Goal: Entertainment & Leisure: Consume media (video, audio)

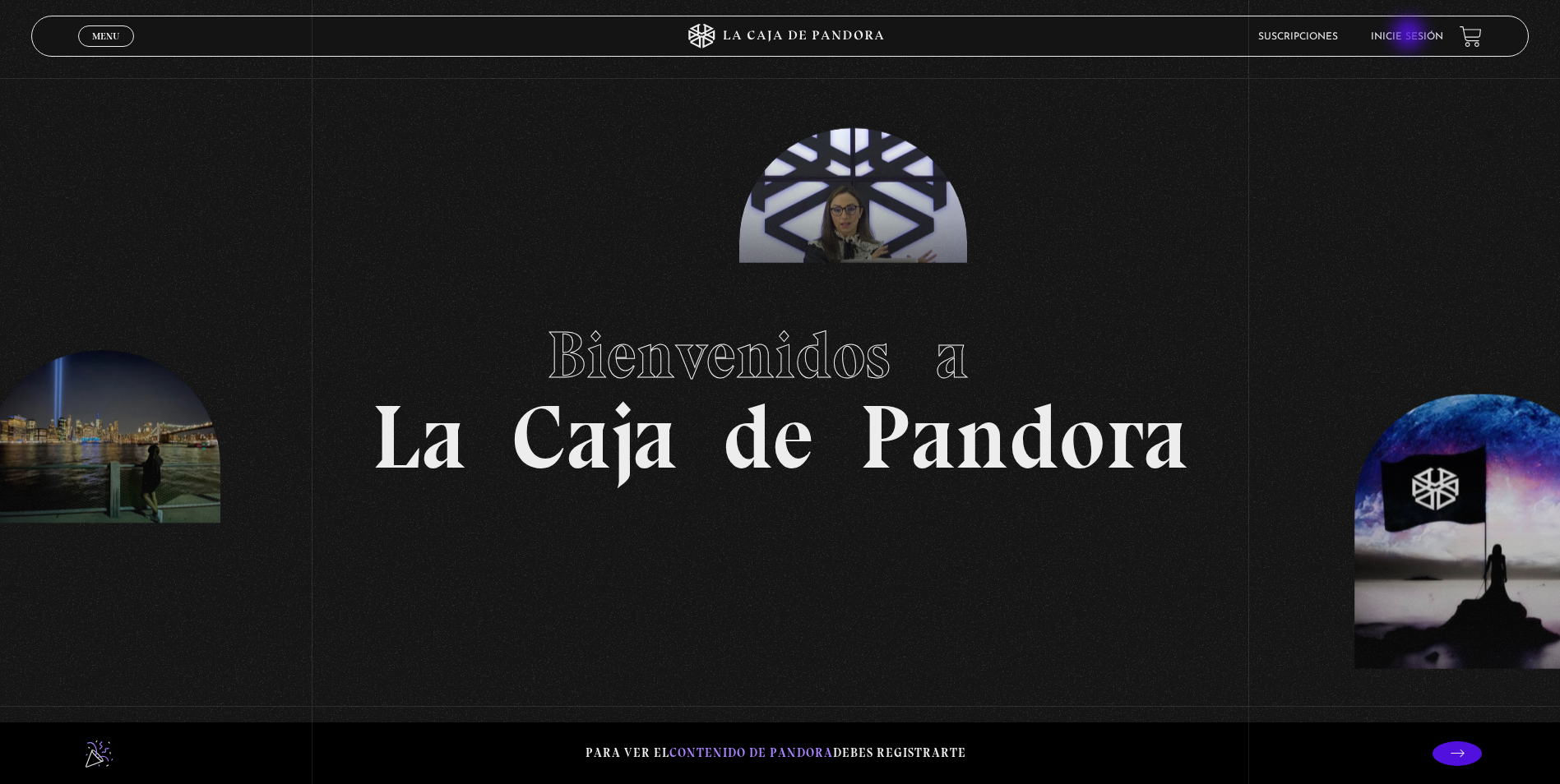
click at [1411, 36] on link "Inicie sesión" at bounding box center [1407, 37] width 72 height 10
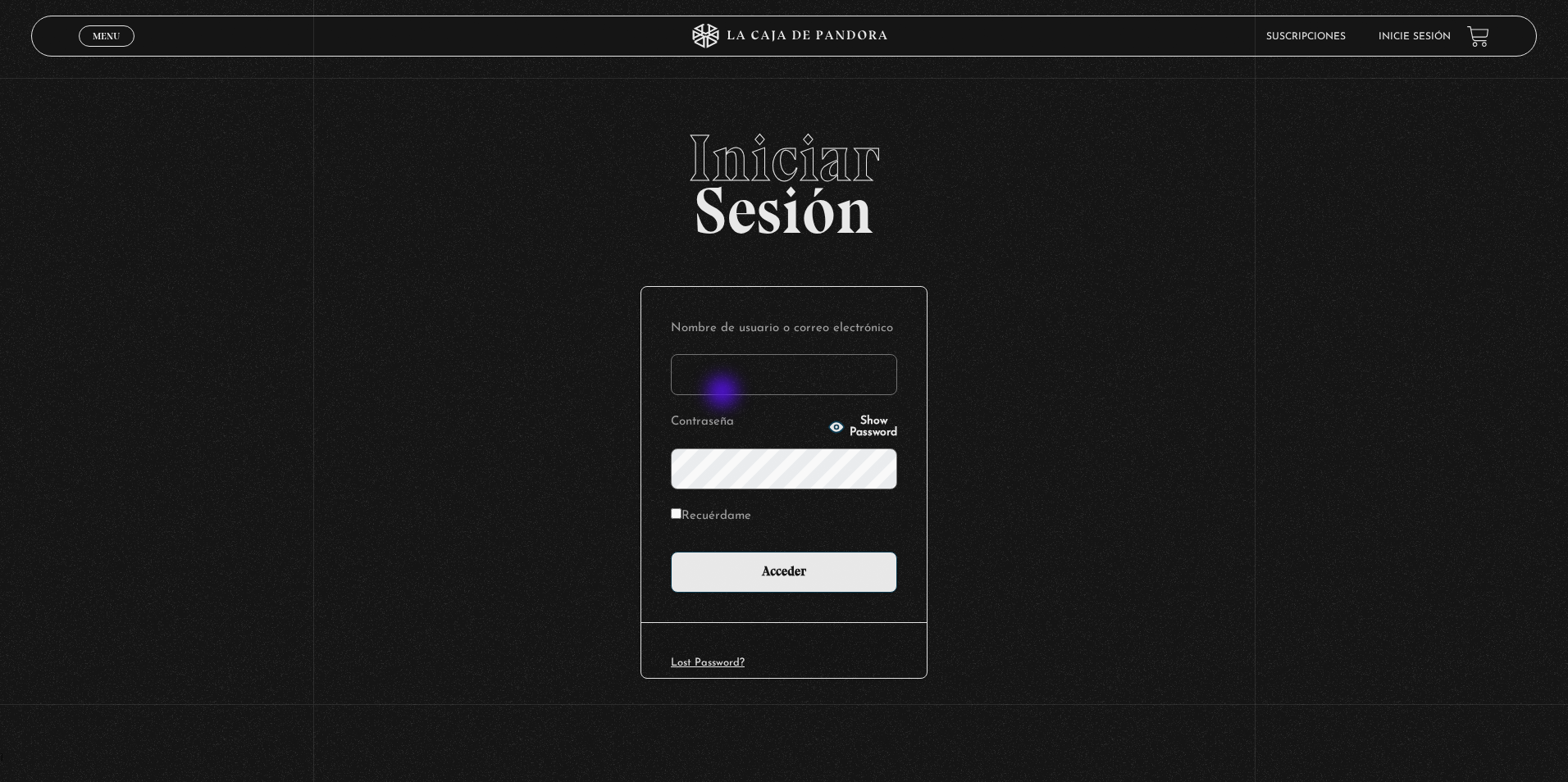
click at [726, 395] on input "Nombre de usuario o correo electrónico" at bounding box center [784, 375] width 227 height 41
click at [777, 365] on input "Nombre de usuario o correo electrónico" at bounding box center [784, 375] width 227 height 41
click at [788, 365] on input "Nombre de usuario o correo electrónico" at bounding box center [784, 375] width 227 height 41
type input "maguero"
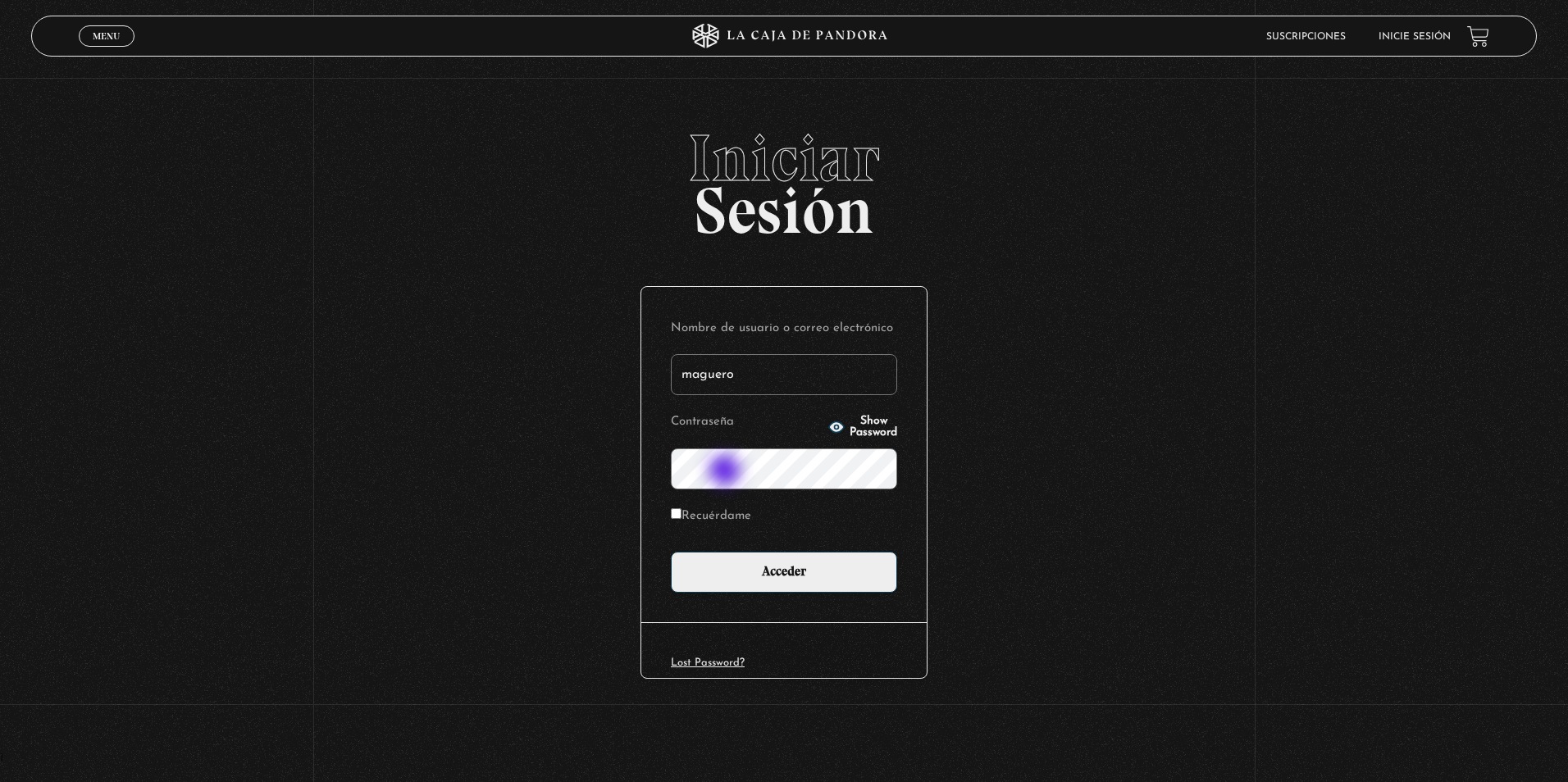
click at [671, 552] on input "Acceder" at bounding box center [784, 572] width 227 height 41
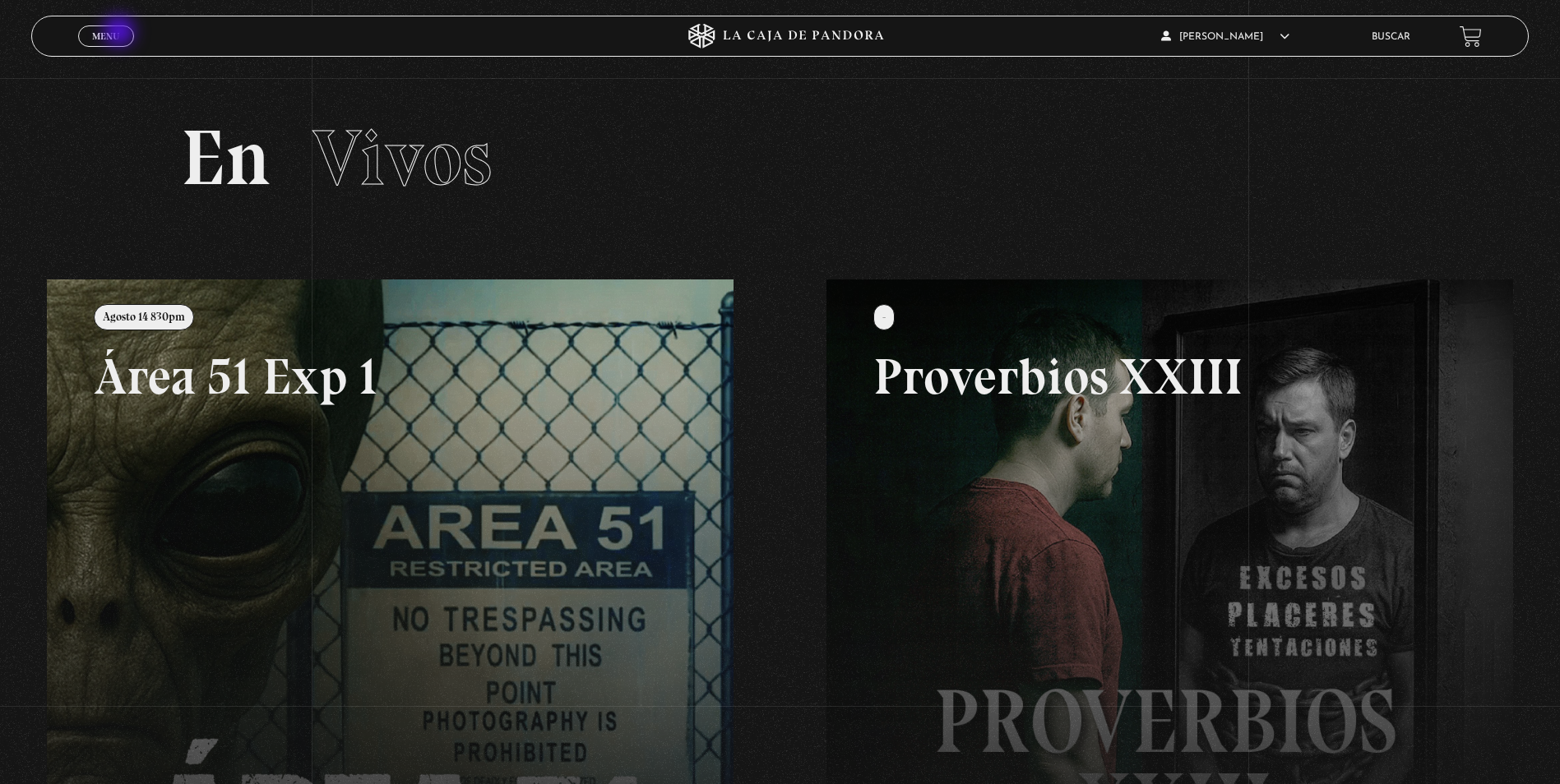
click at [120, 33] on link "Menu Cerrar" at bounding box center [105, 36] width 56 height 21
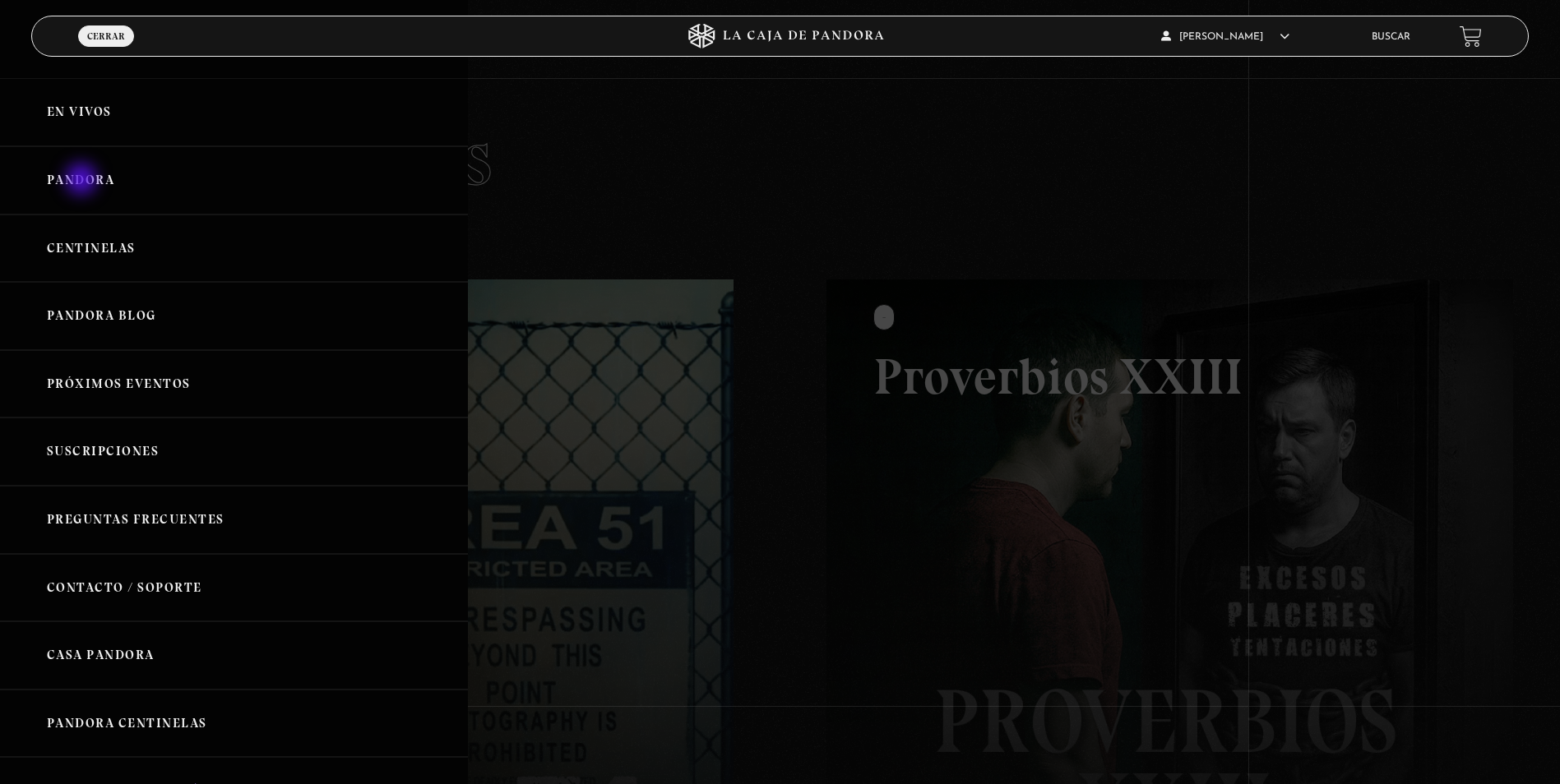
click at [83, 181] on link "Pandora" at bounding box center [234, 180] width 468 height 69
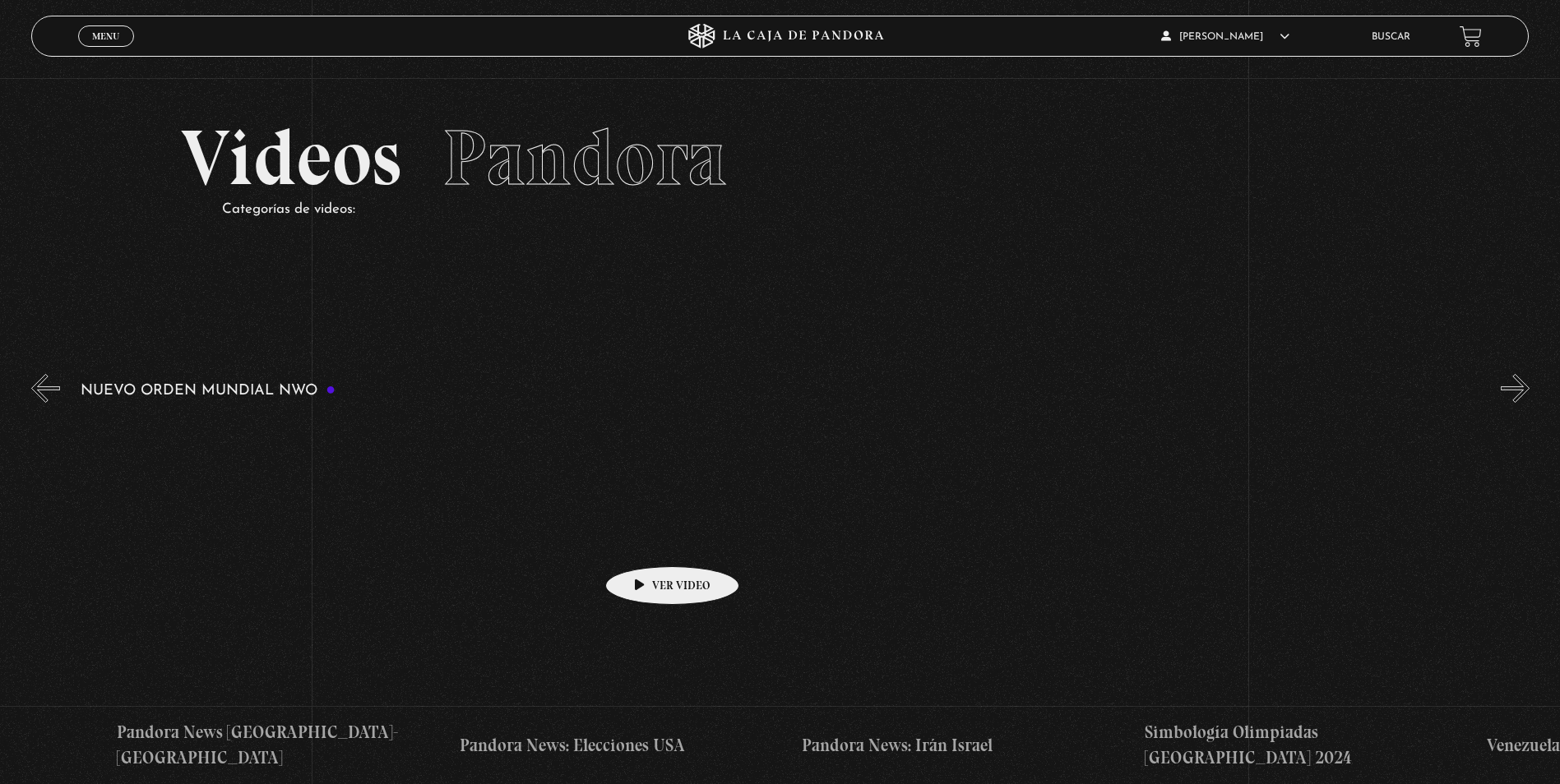
drag, startPoint x: 1300, startPoint y: 542, endPoint x: 632, endPoint y: 545, distance: 668.0
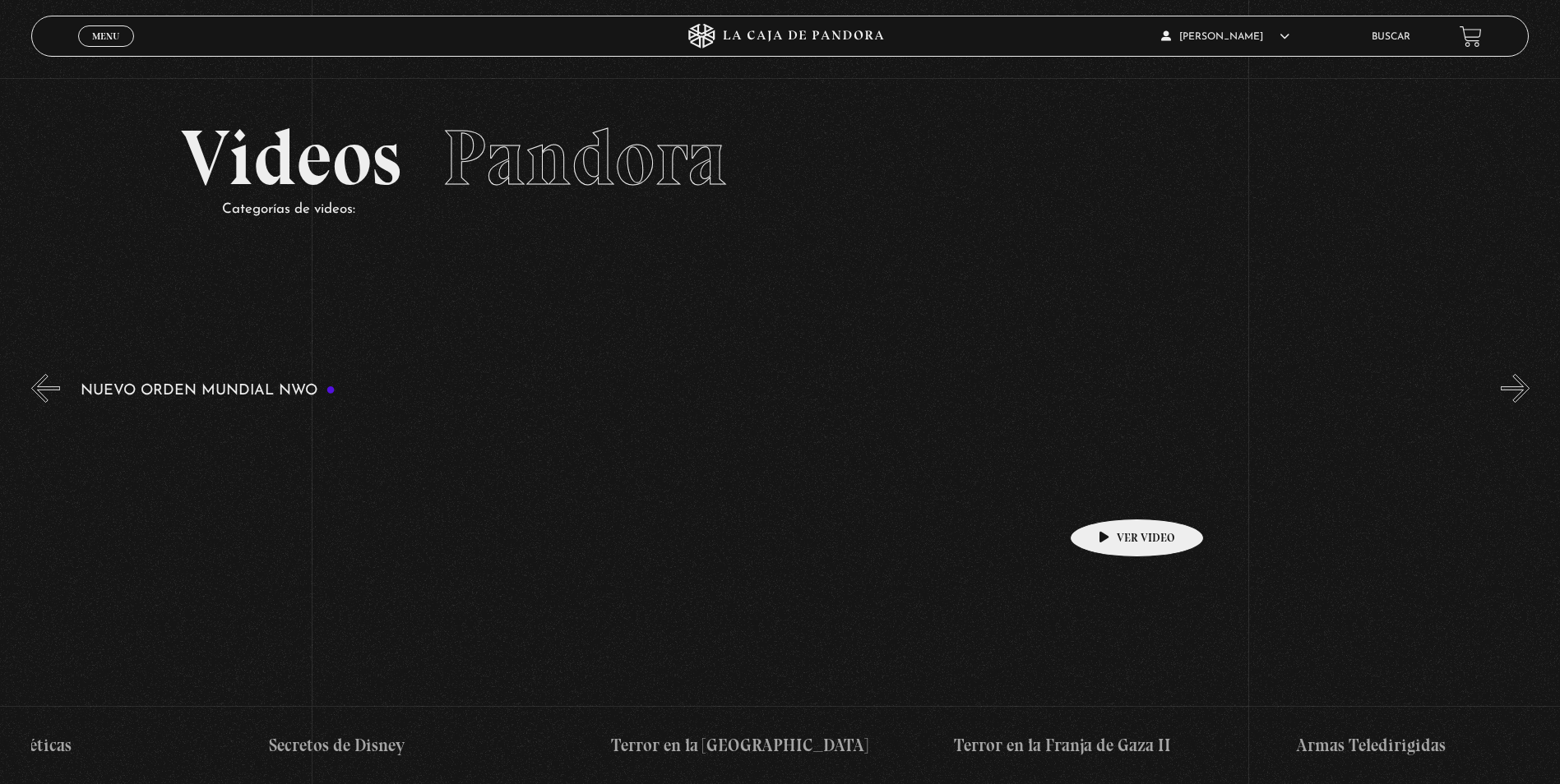
scroll to position [0, 9054]
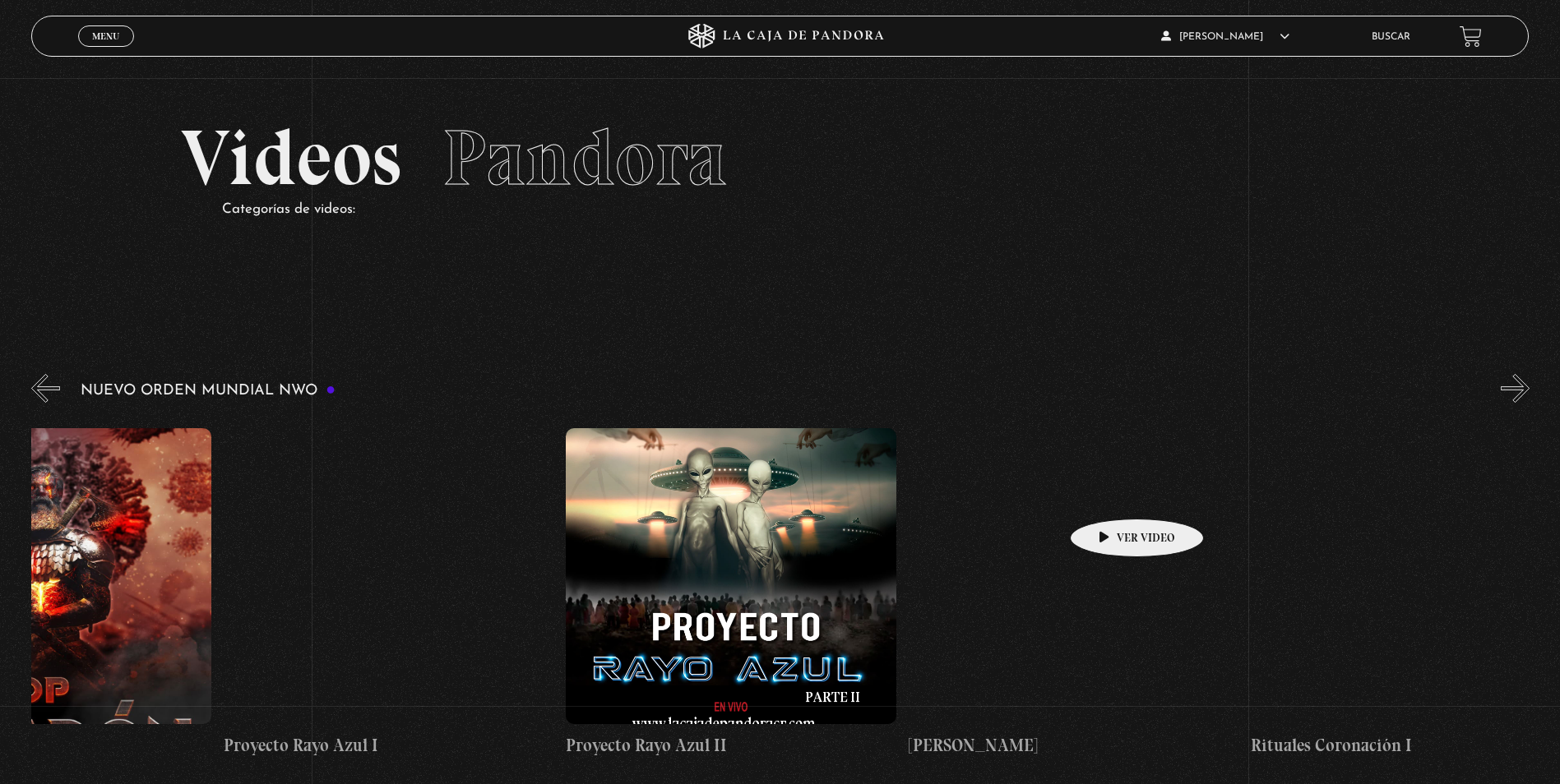
drag, startPoint x: 1184, startPoint y: 495, endPoint x: 41, endPoint y: 475, distance: 1143.2
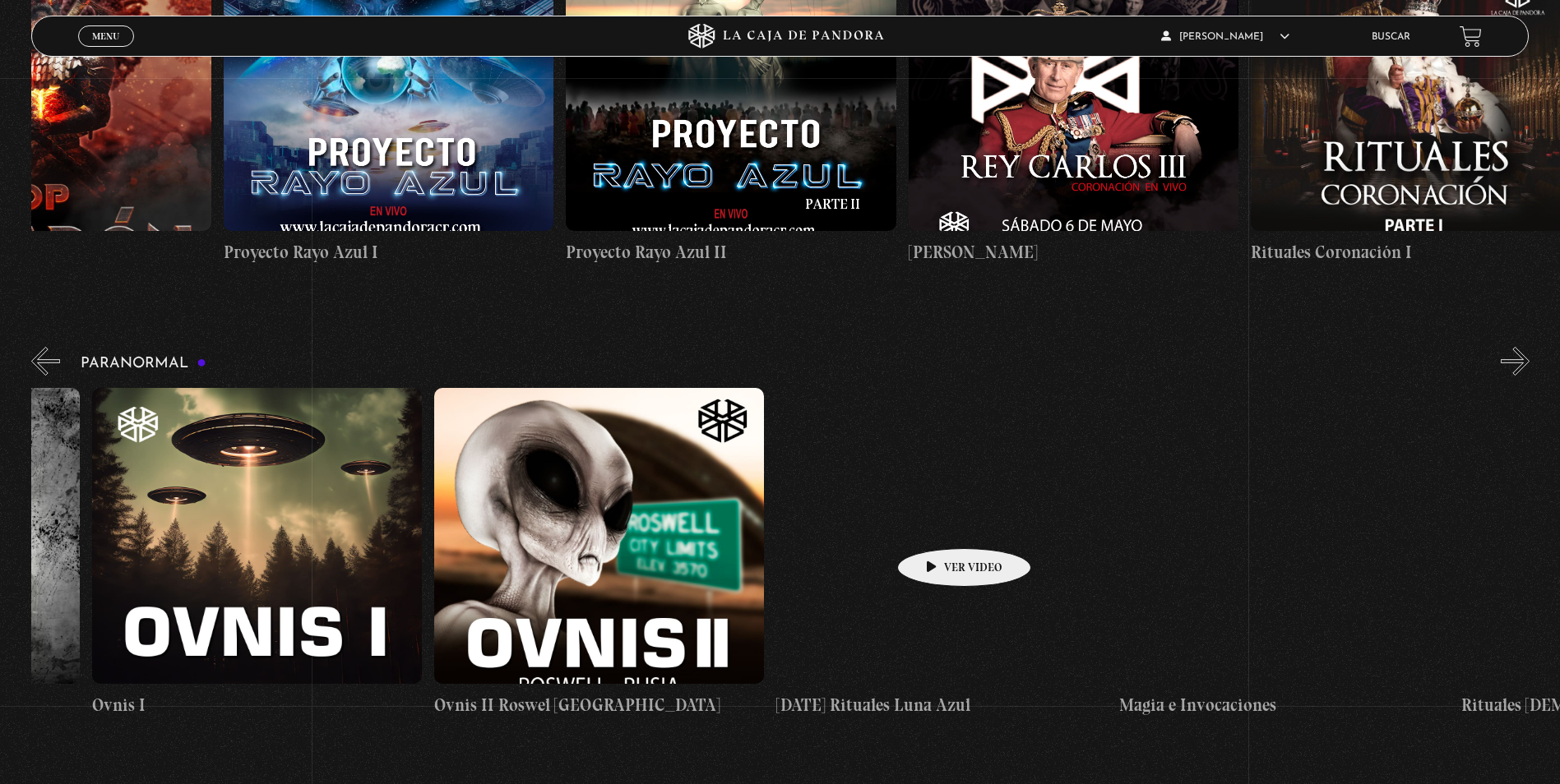
scroll to position [0, 2226]
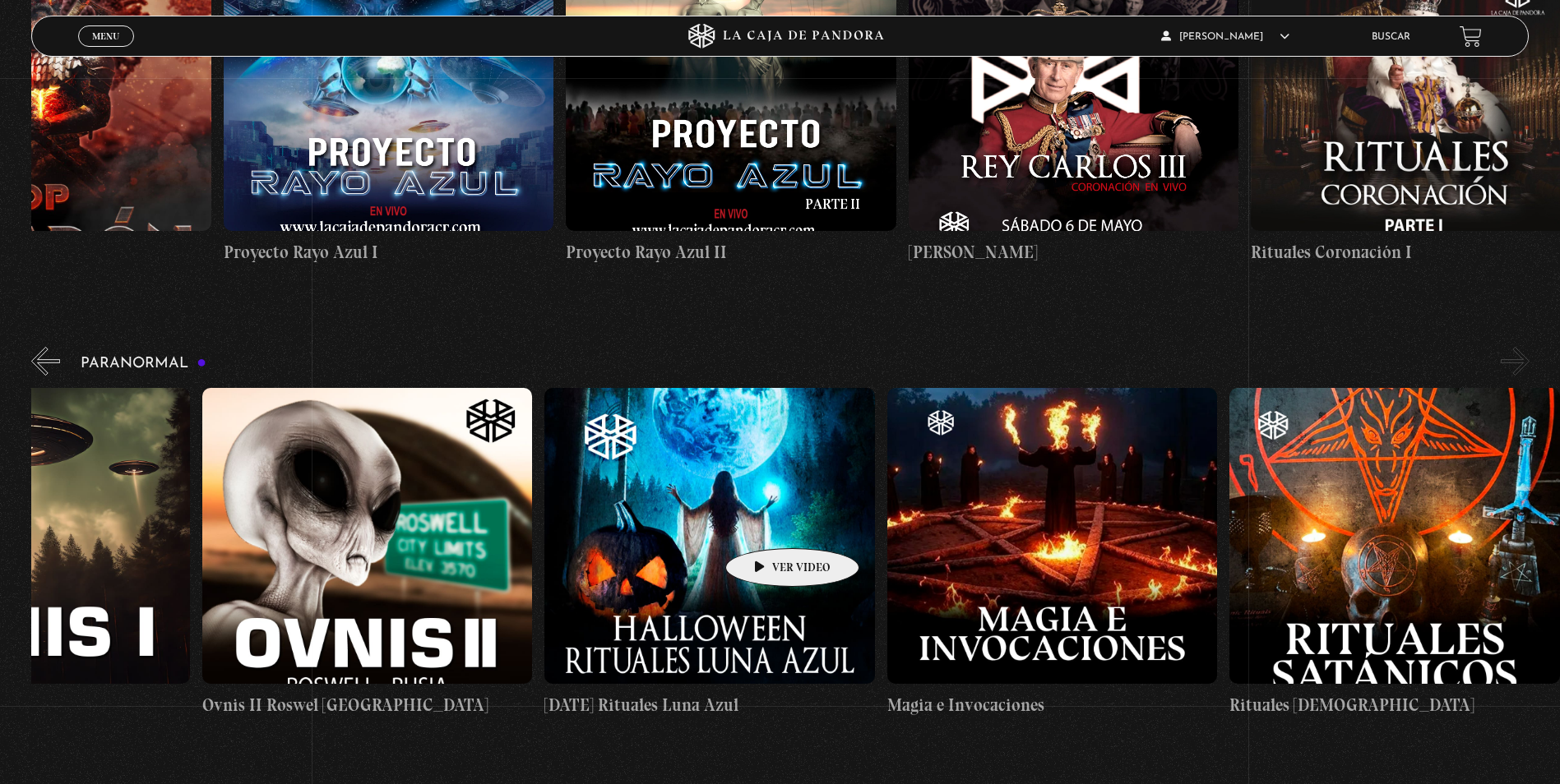
drag, startPoint x: 1339, startPoint y: 525, endPoint x: 737, endPoint y: 530, distance: 602.0
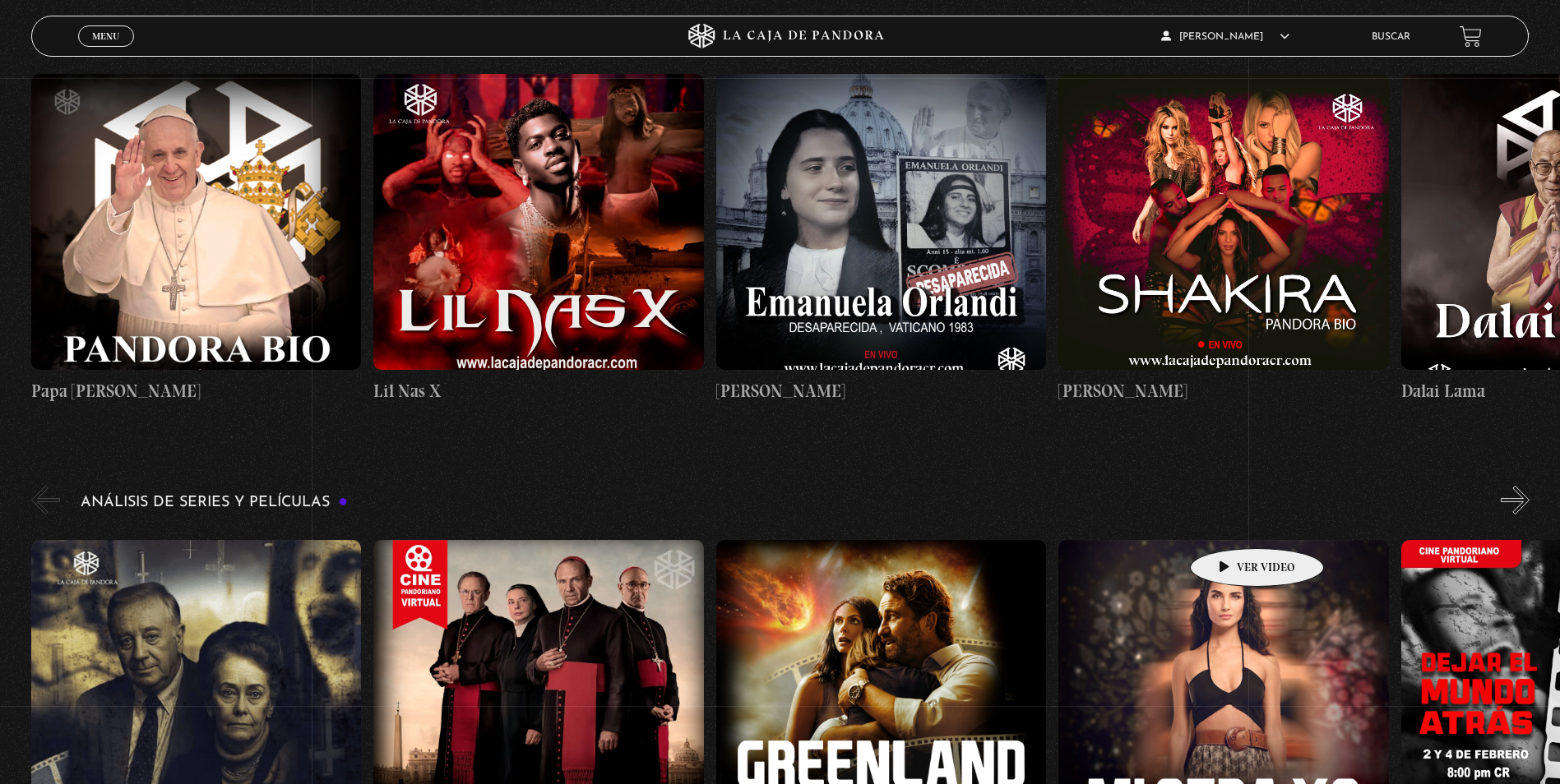
scroll to position [1891, 0]
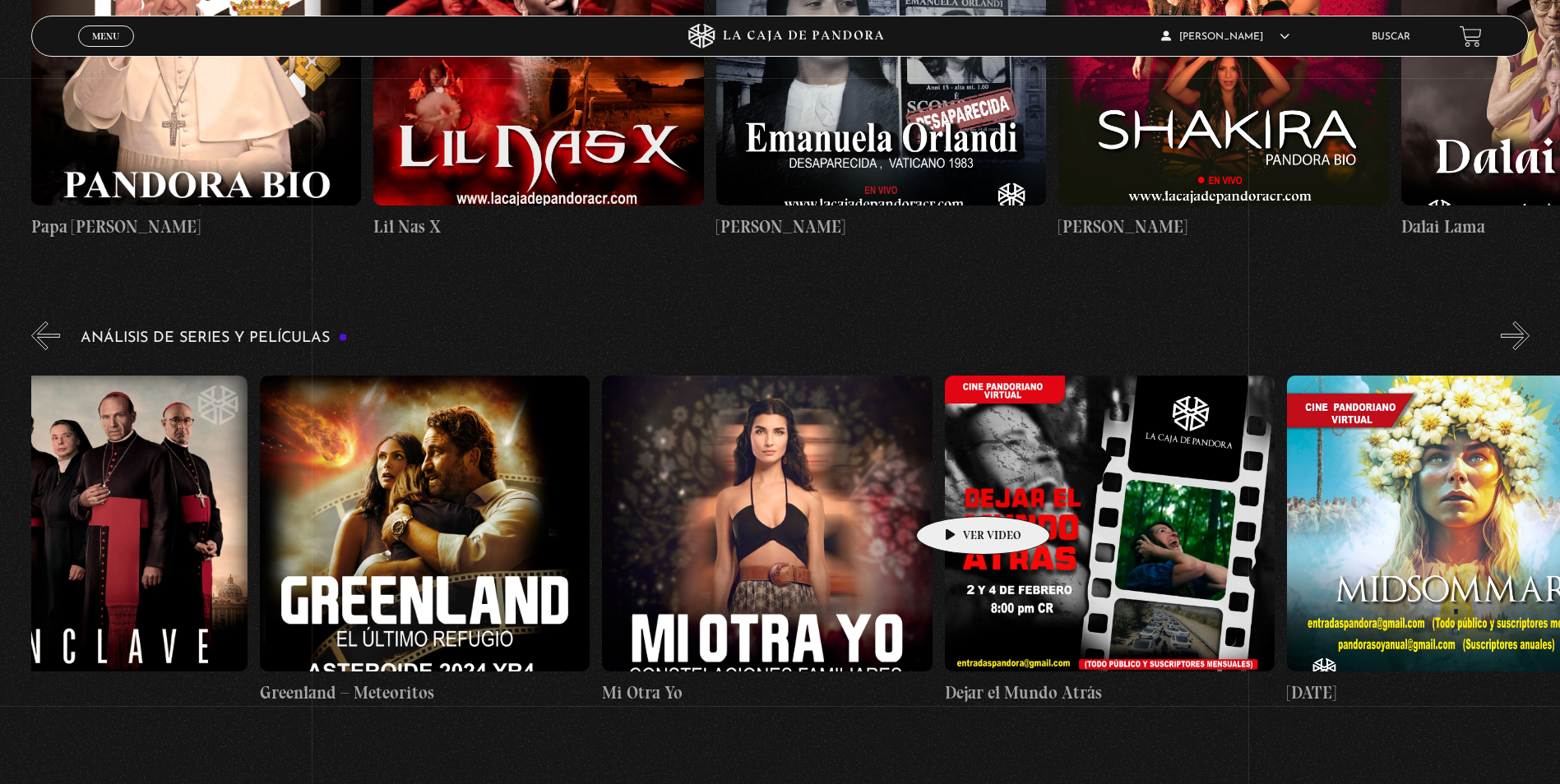
drag, startPoint x: 1049, startPoint y: 478, endPoint x: 956, endPoint y: 492, distance: 94.0
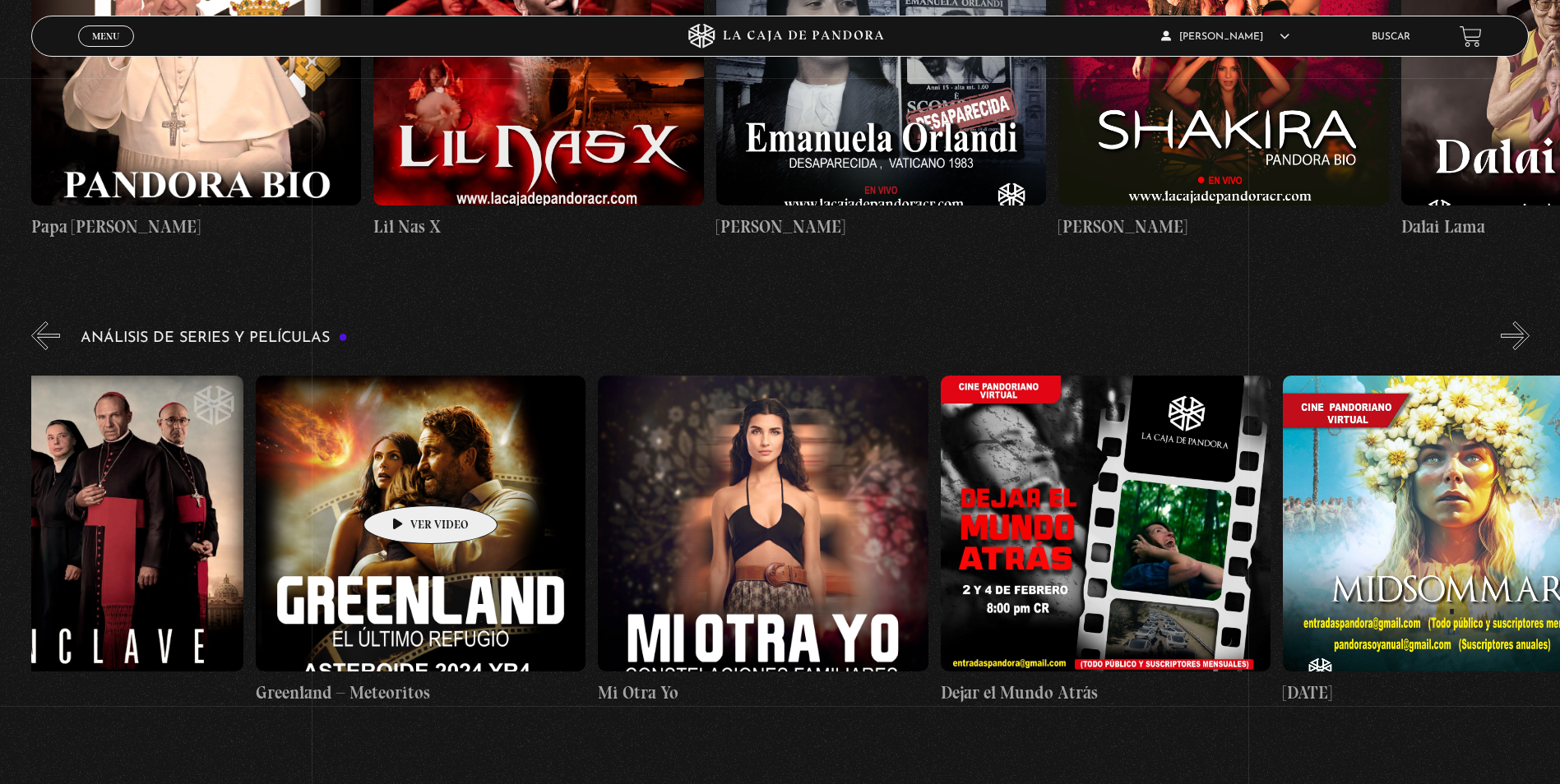
click at [405, 481] on figure at bounding box center [420, 523] width 330 height 296
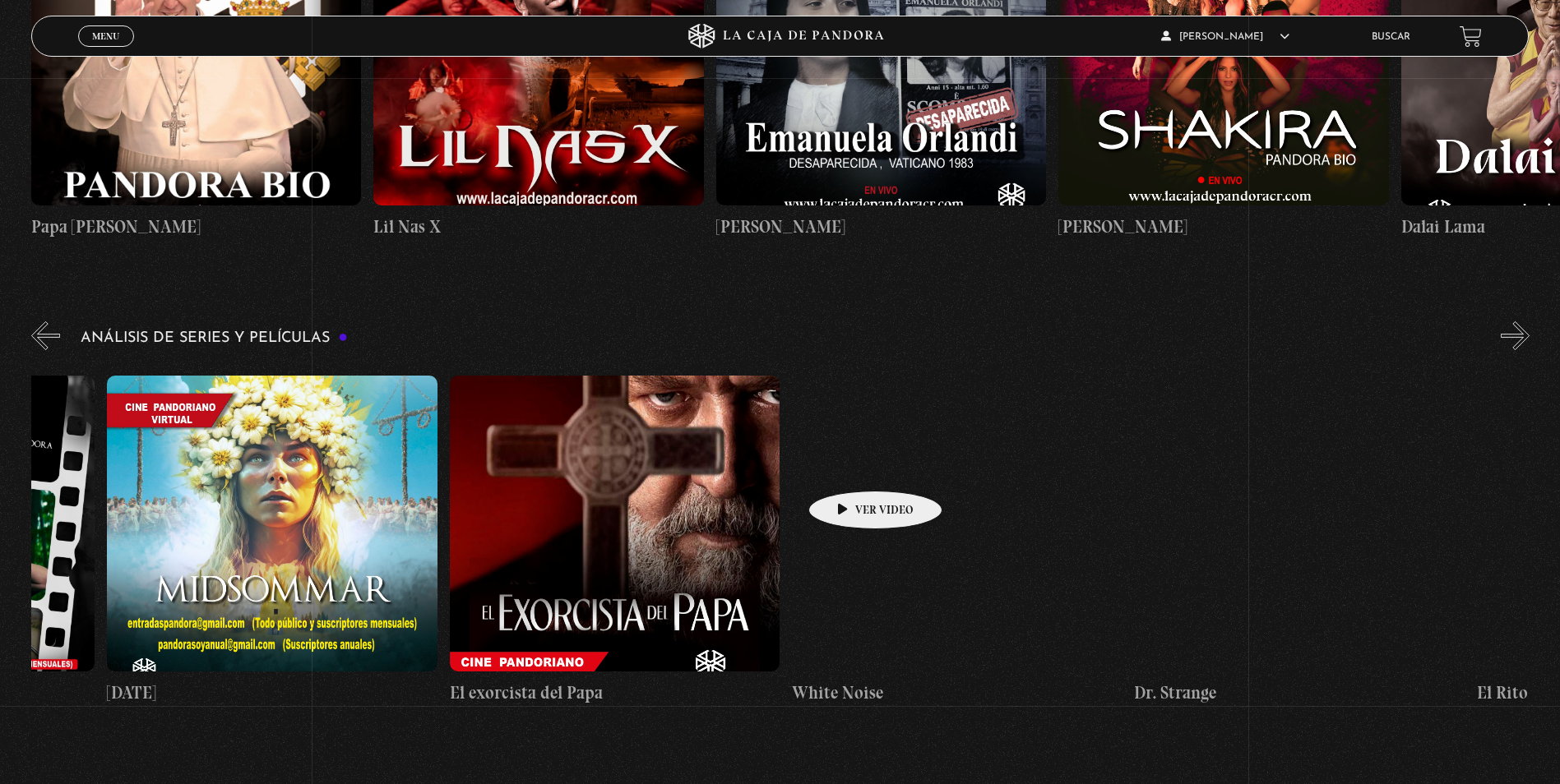
scroll to position [0, 2944]
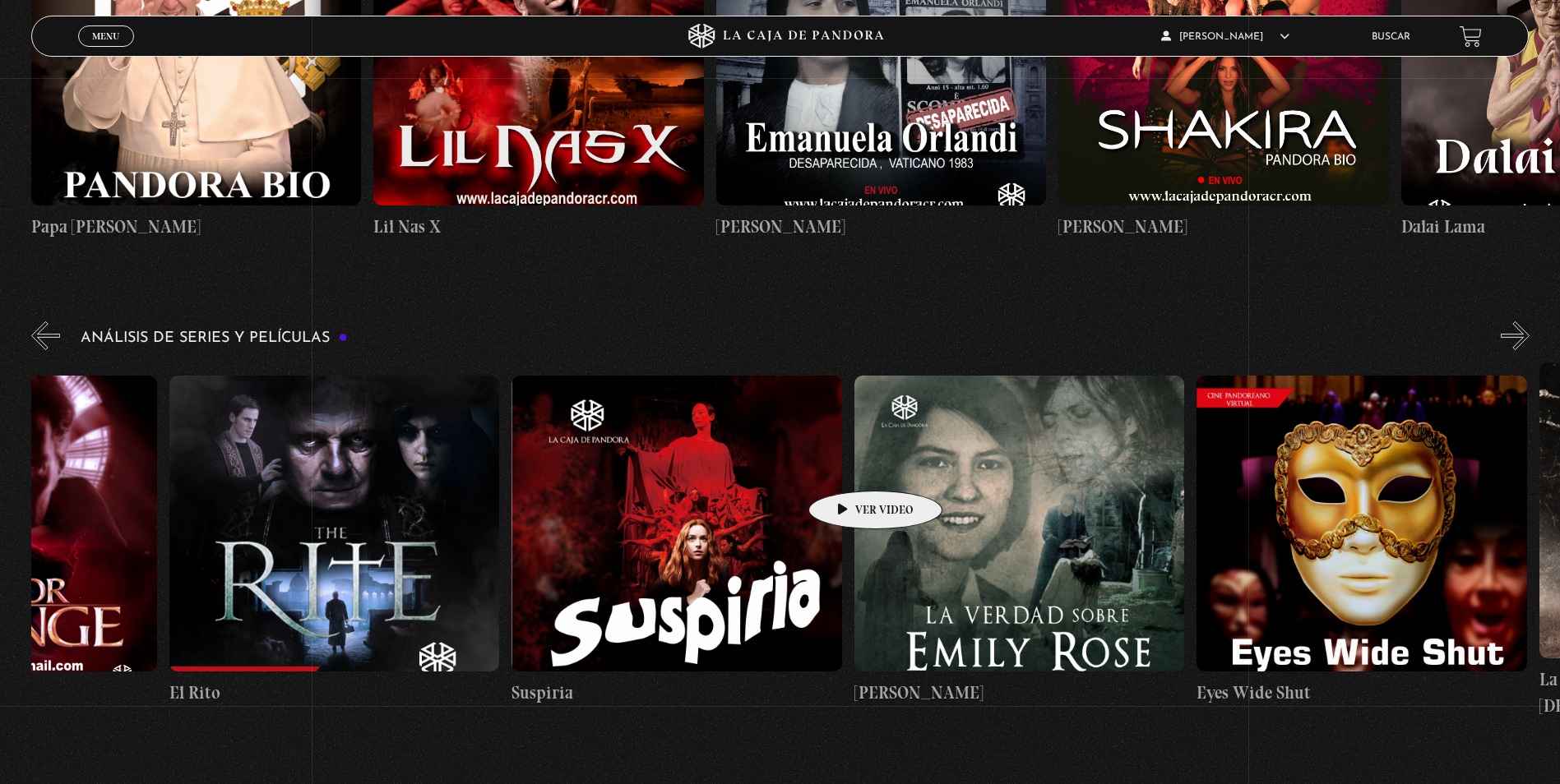
drag, startPoint x: 1238, startPoint y: 463, endPoint x: 649, endPoint y: 468, distance: 589.0
click at [649, 468] on div "El Conjuro Conclave Greenland – Meteoritos Mi Otra Yo Dejar el Mundo Atrás Mids…" at bounding box center [1025, 540] width 7876 height 356
click at [1068, 509] on figure at bounding box center [1020, 523] width 330 height 296
click at [1024, 446] on figure at bounding box center [1020, 523] width 330 height 296
click at [1042, 543] on figure at bounding box center [1020, 523] width 330 height 296
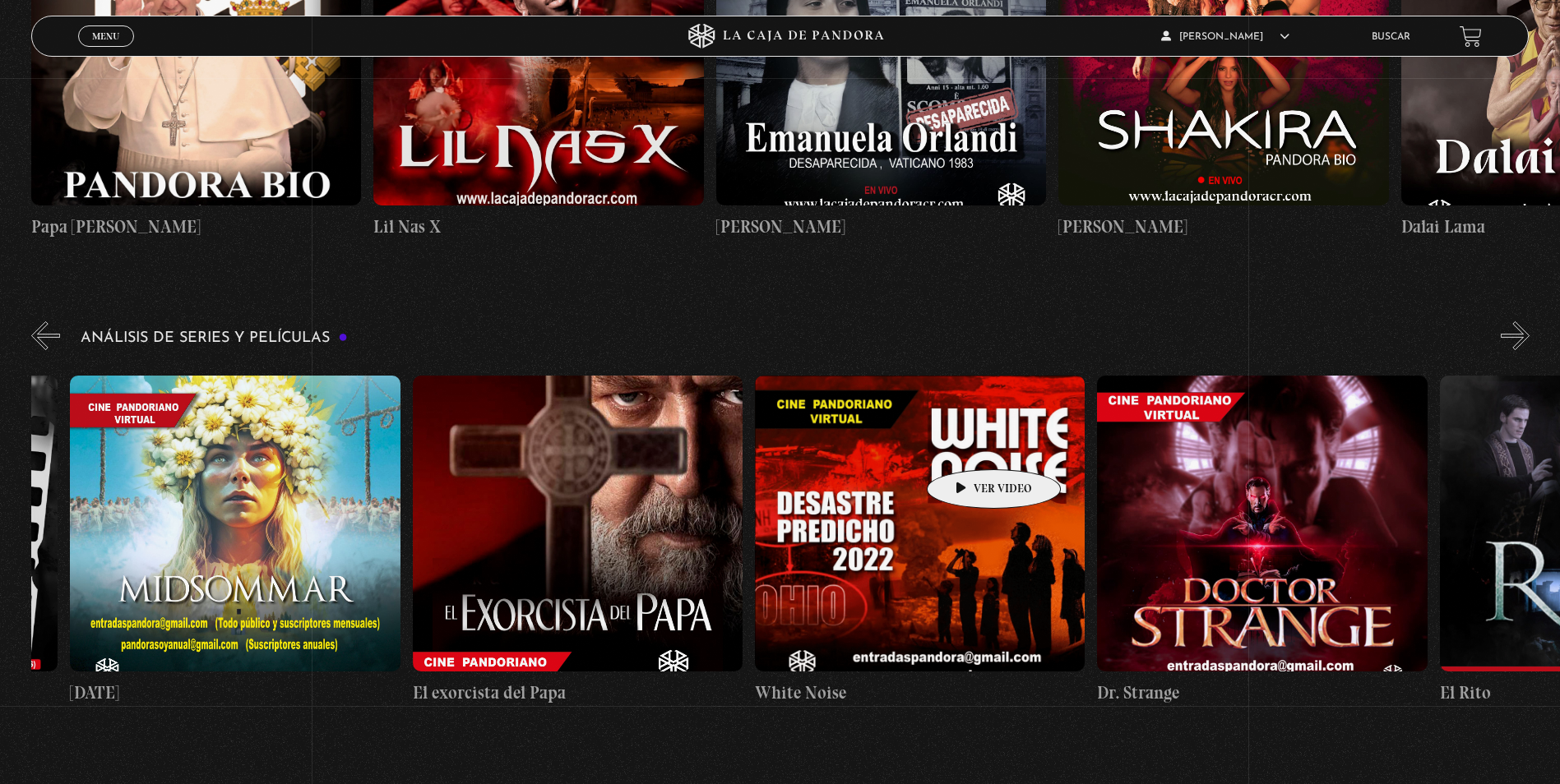
scroll to position [0, 2011]
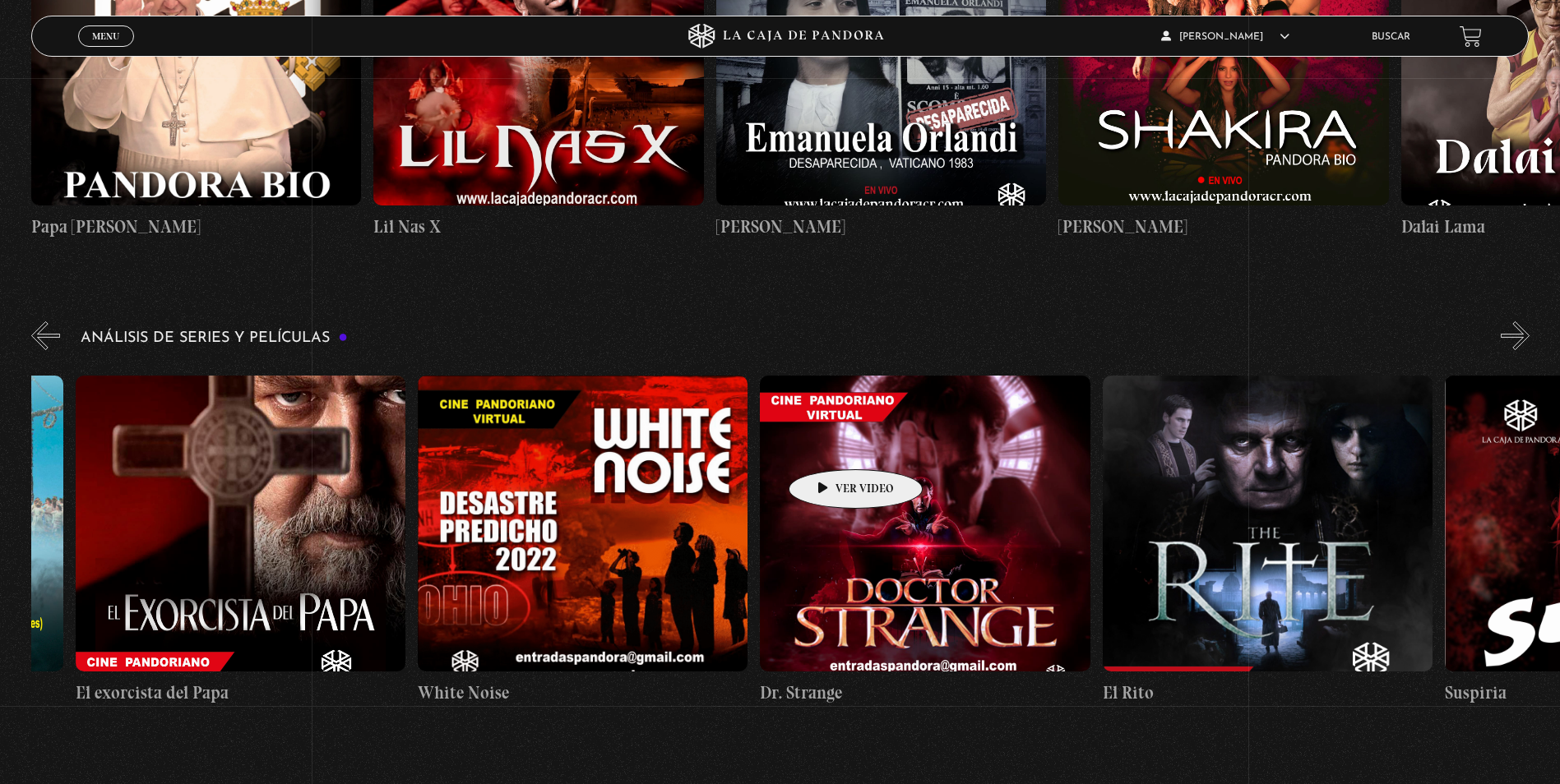
drag, startPoint x: 1232, startPoint y: 439, endPoint x: 830, endPoint y: 445, distance: 402.0
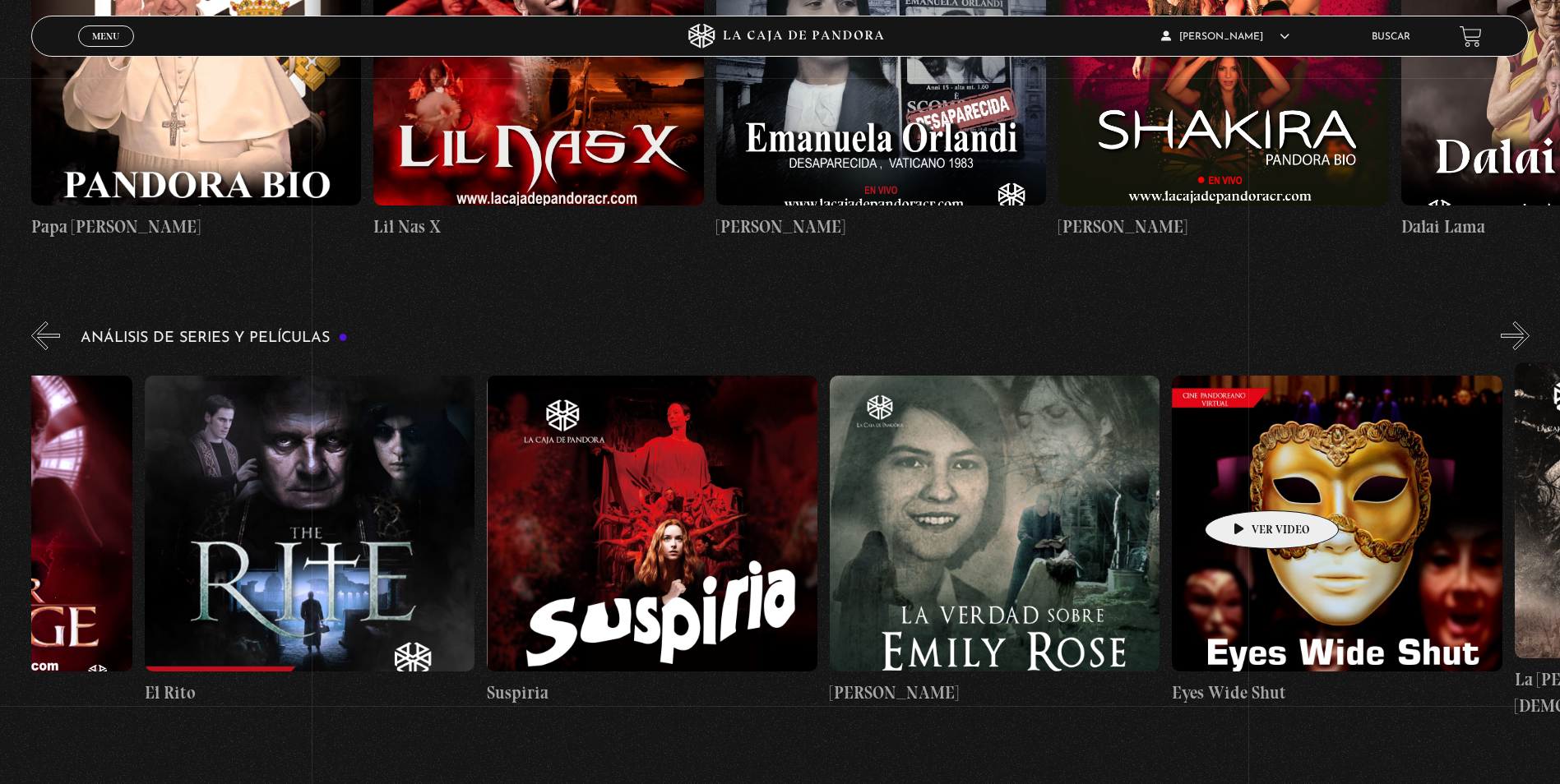
scroll to position [0, 2989]
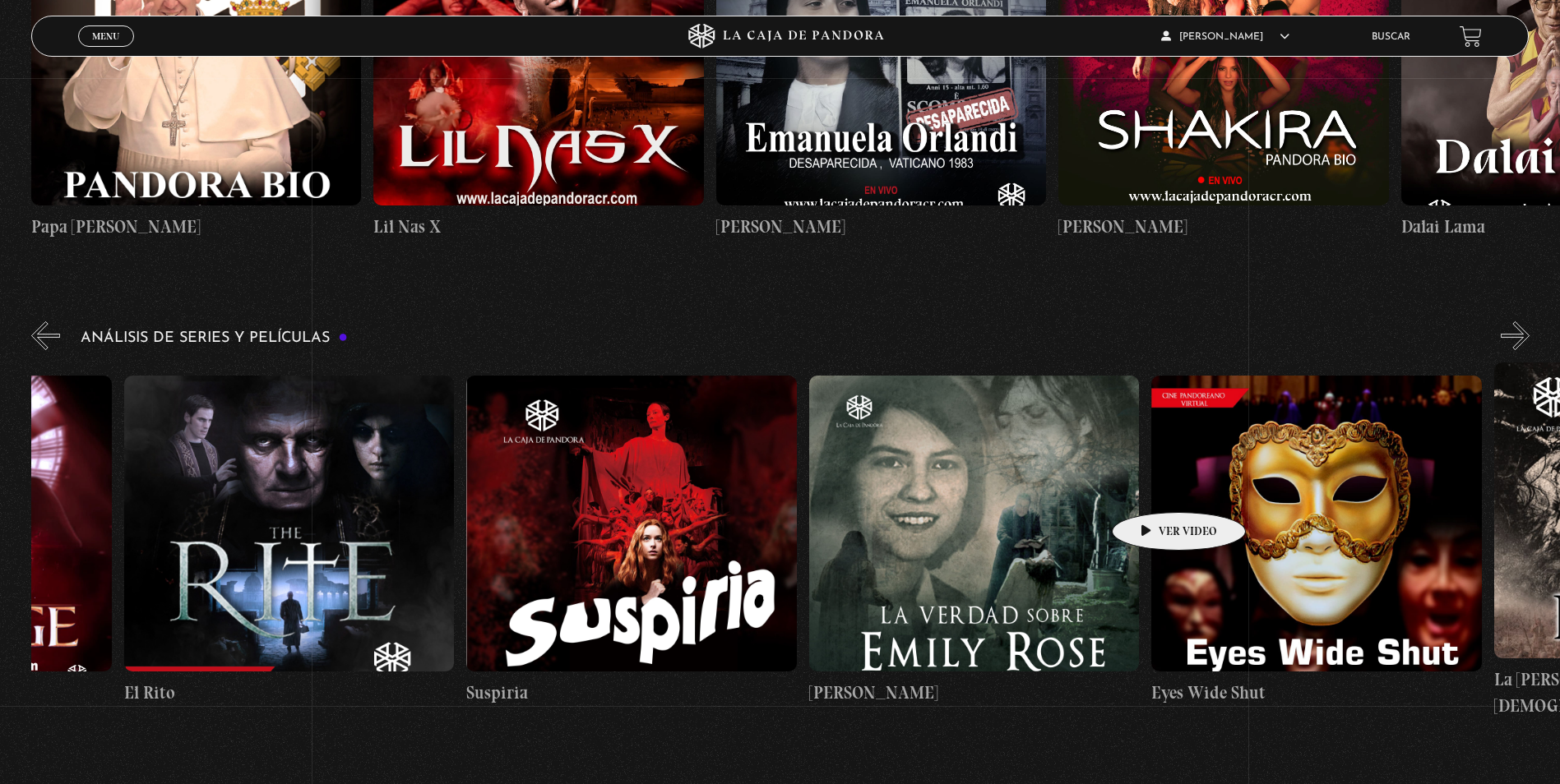
drag, startPoint x: 1234, startPoint y: 486, endPoint x: 1153, endPoint y: 487, distance: 81.0
click at [1153, 487] on div "El Conjuro Conclave Greenland – Meteoritos Mi Otra Yo Dejar el Mundo Atrás Mids…" at bounding box center [980, 540] width 7876 height 356
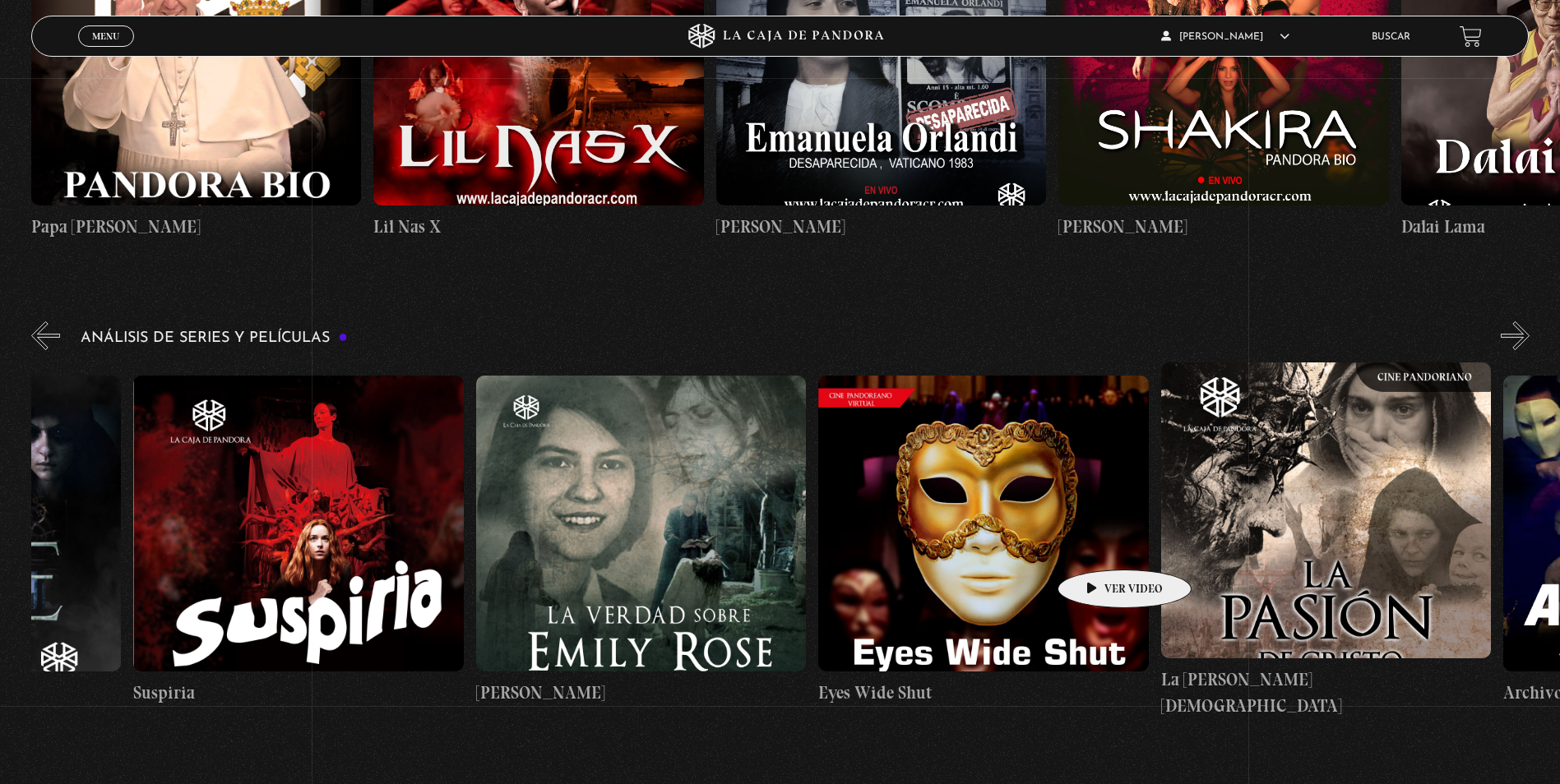
scroll to position [0, 3306]
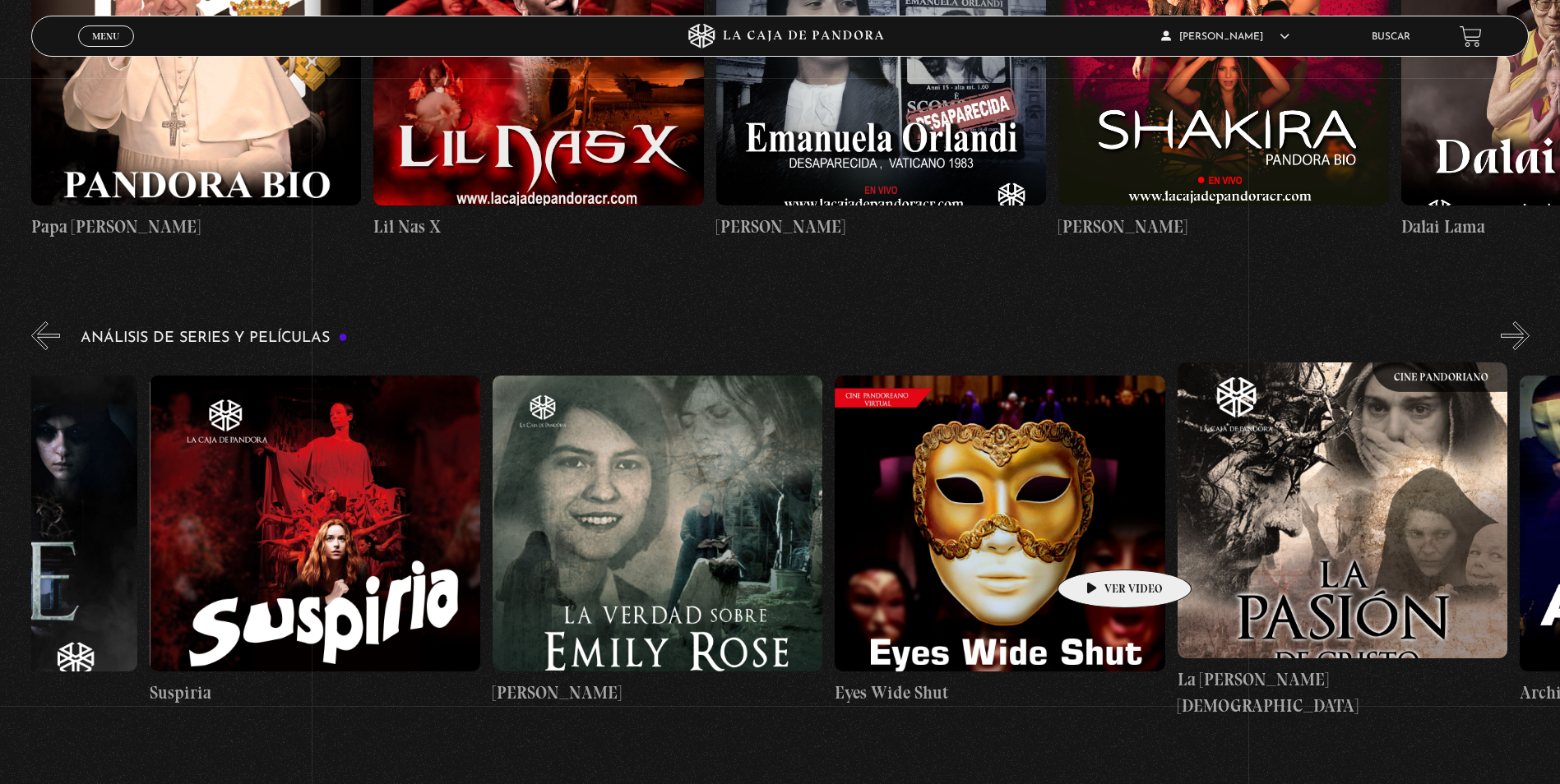
drag, startPoint x: 1164, startPoint y: 533, endPoint x: 1101, endPoint y: 545, distance: 64.1
click at [1101, 545] on figure at bounding box center [999, 523] width 330 height 296
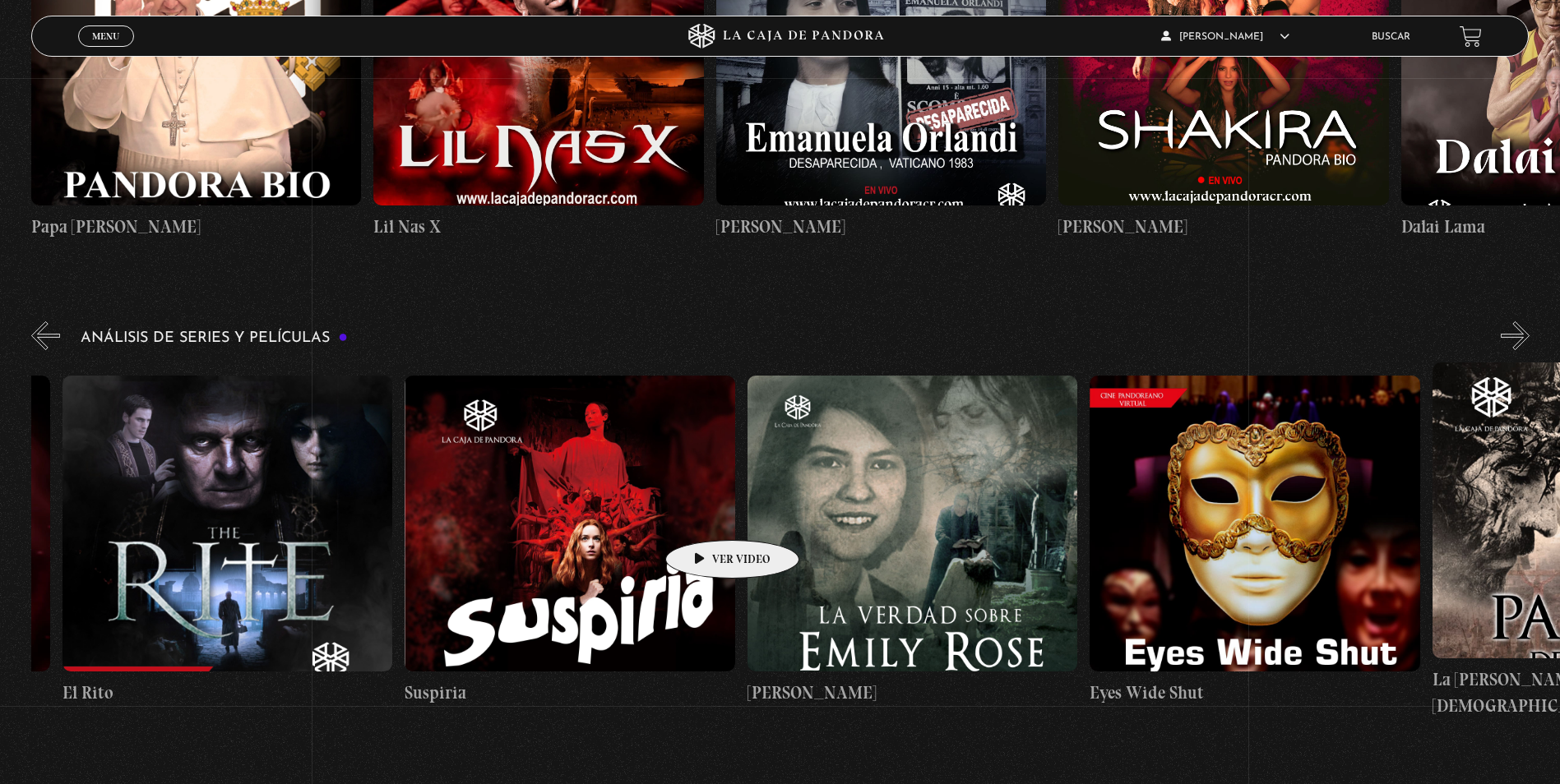
scroll to position [0, 3240]
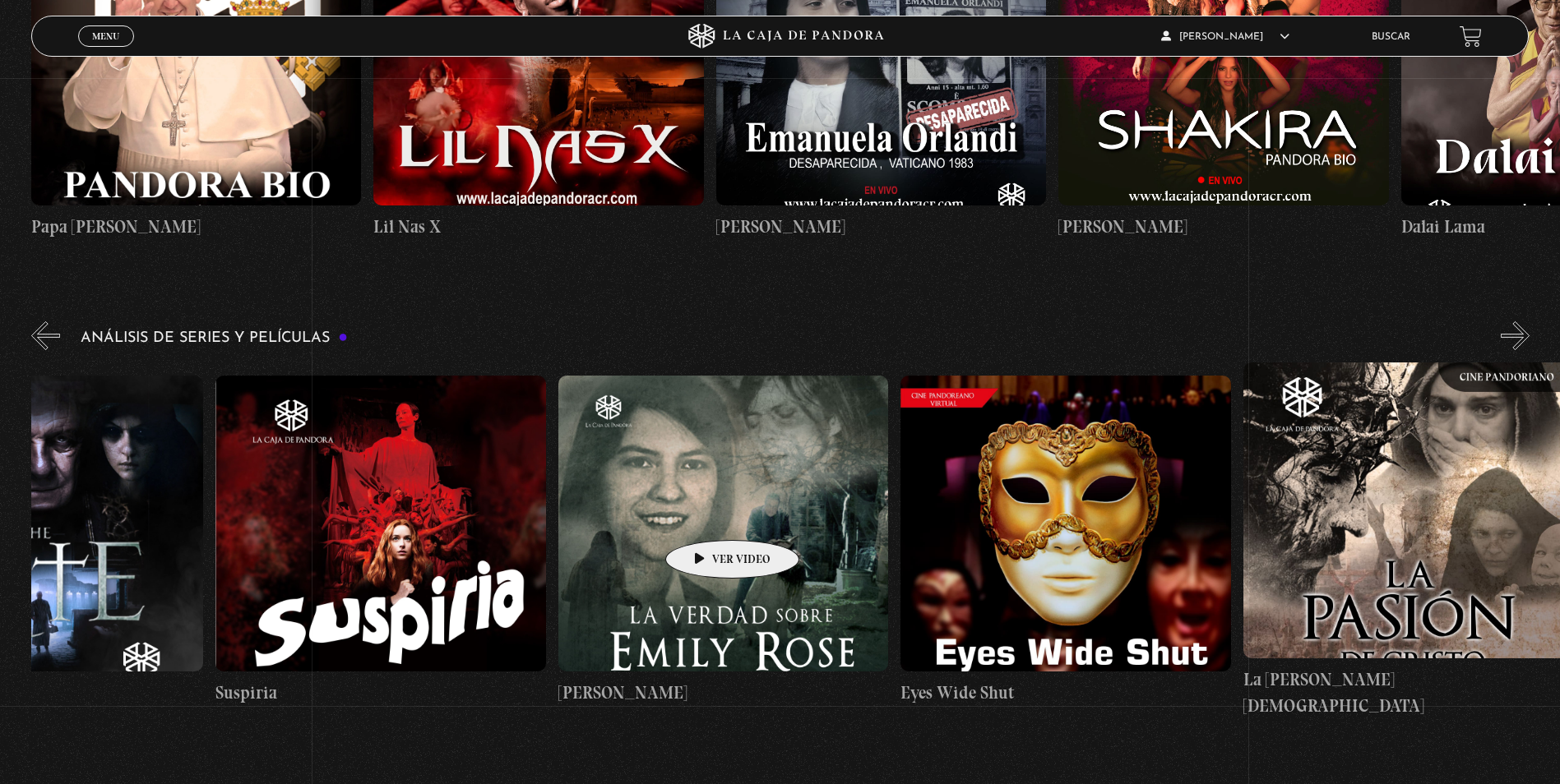
drag, startPoint x: 660, startPoint y: 512, endPoint x: 673, endPoint y: 516, distance: 13.6
click at [673, 516] on figure at bounding box center [724, 523] width 330 height 296
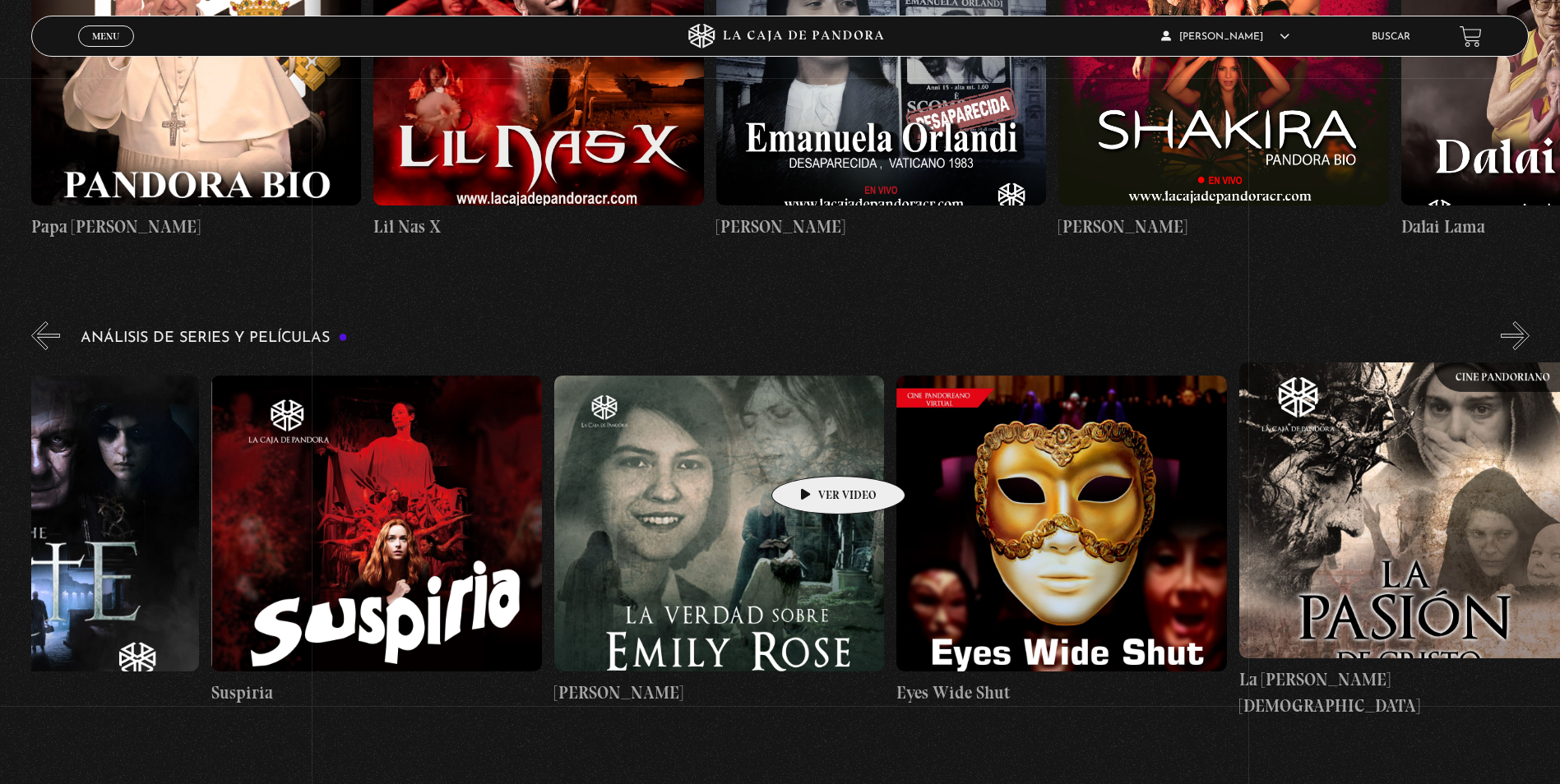
click at [813, 452] on figure at bounding box center [719, 523] width 330 height 296
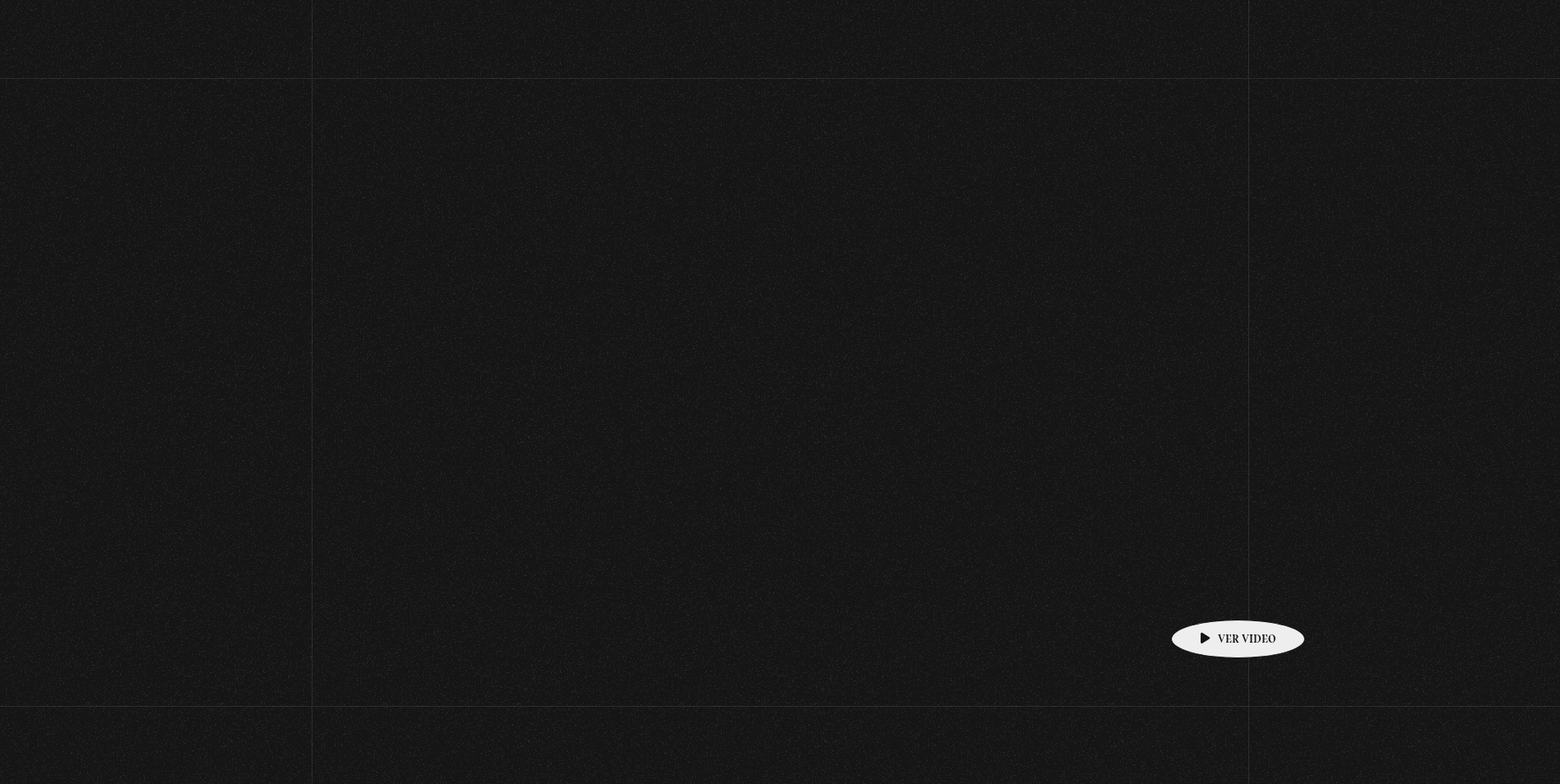
scroll to position [1891, 0]
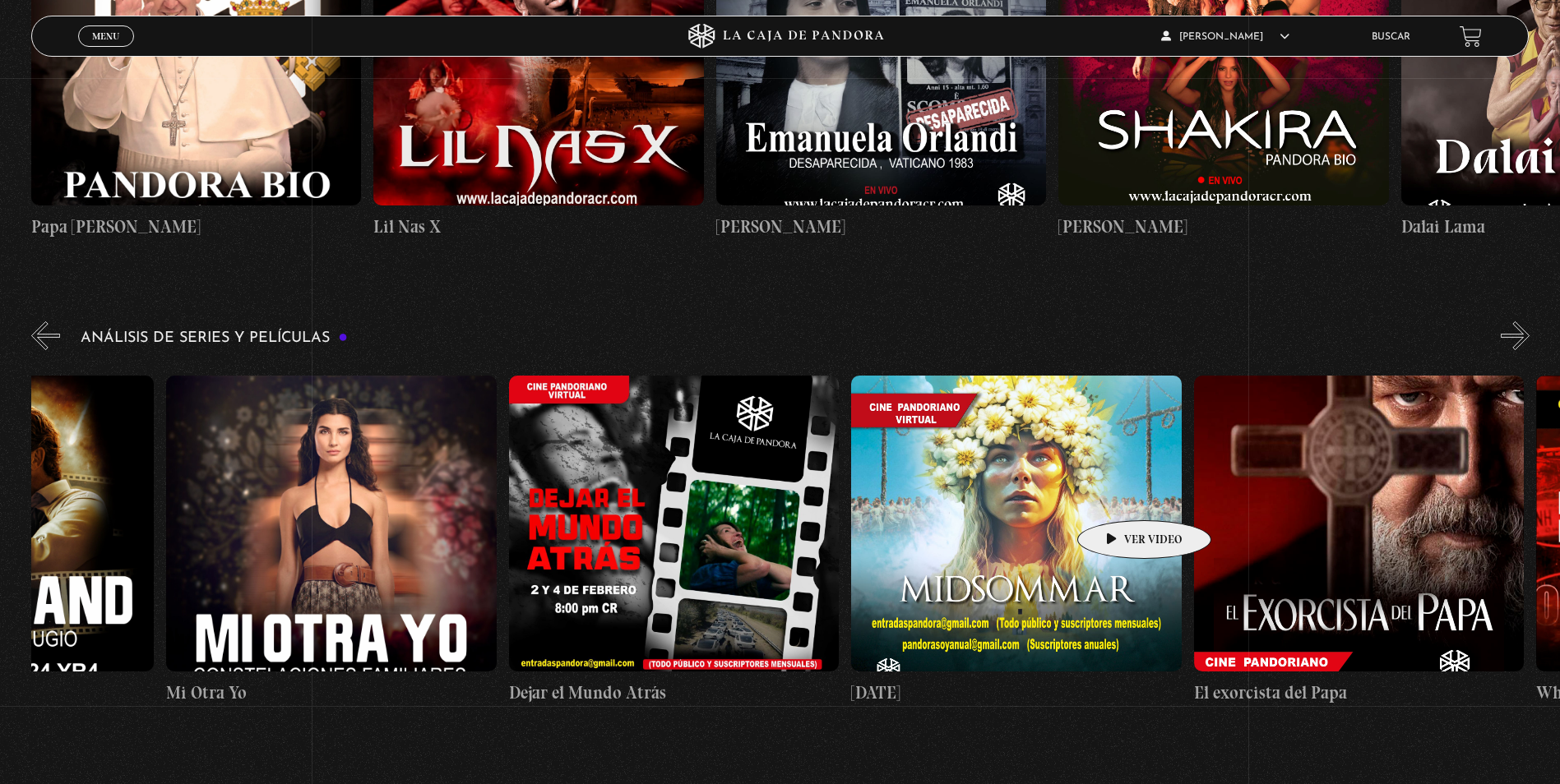
drag, startPoint x: 1276, startPoint y: 495, endPoint x: 1107, endPoint y: 495, distance: 169.0
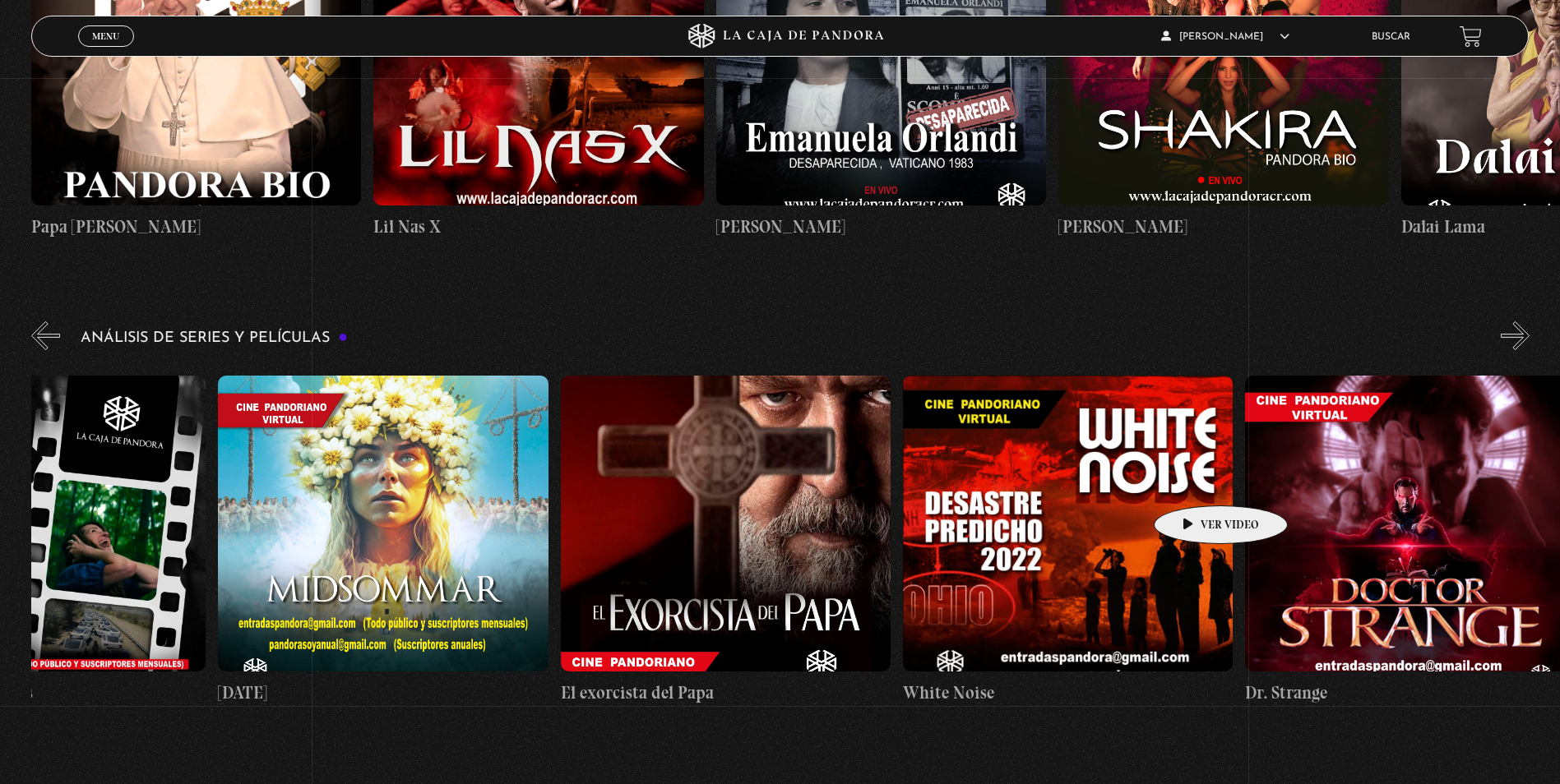
scroll to position [0, 1538]
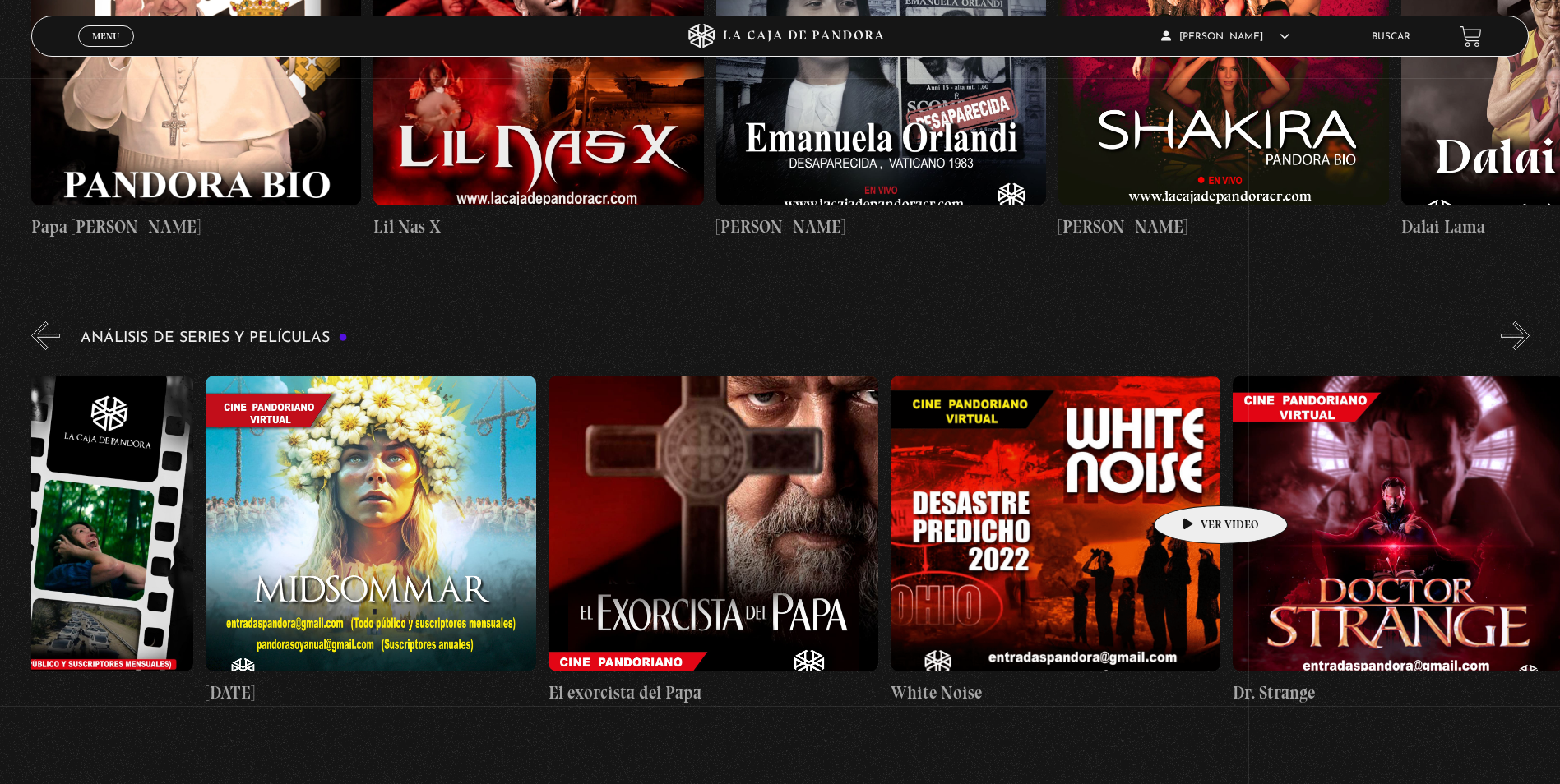
drag, startPoint x: 1322, startPoint y: 467, endPoint x: 1193, endPoint y: 481, distance: 129.8
click at [736, 463] on figure at bounding box center [714, 523] width 330 height 296
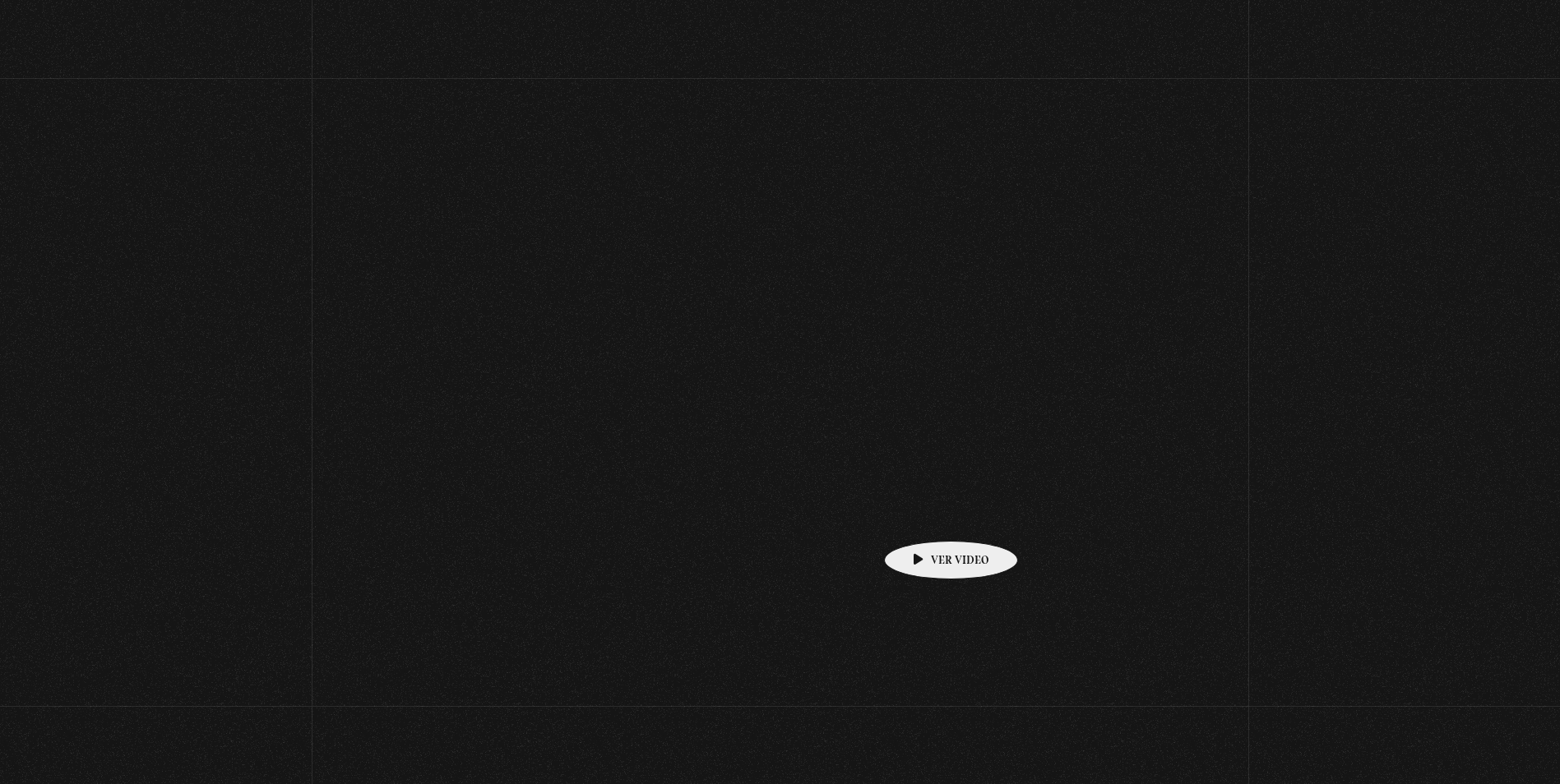
scroll to position [1891, 0]
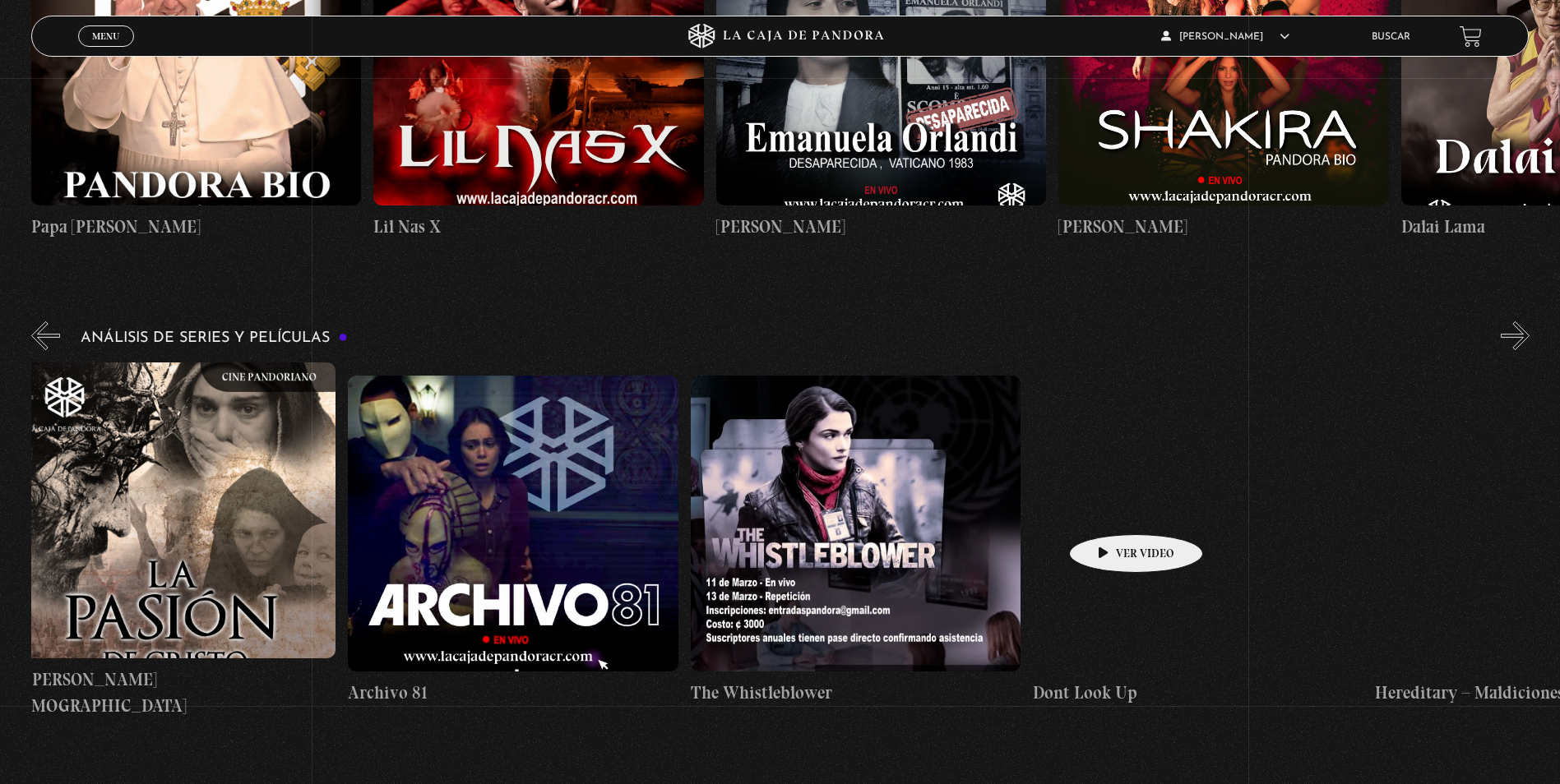
drag, startPoint x: 1357, startPoint y: 515, endPoint x: 459, endPoint y: 501, distance: 898.1
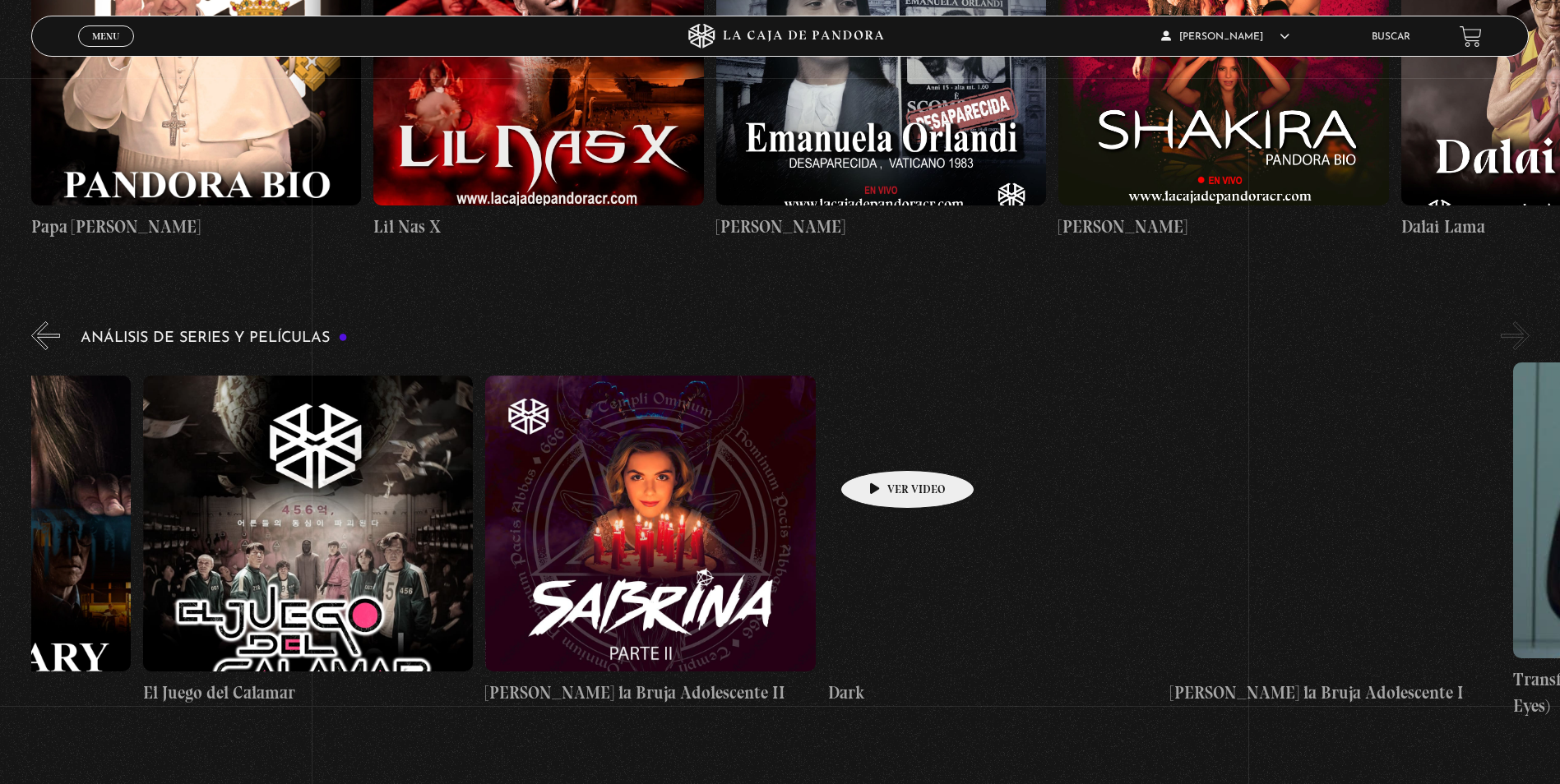
scroll to position [0, 6335]
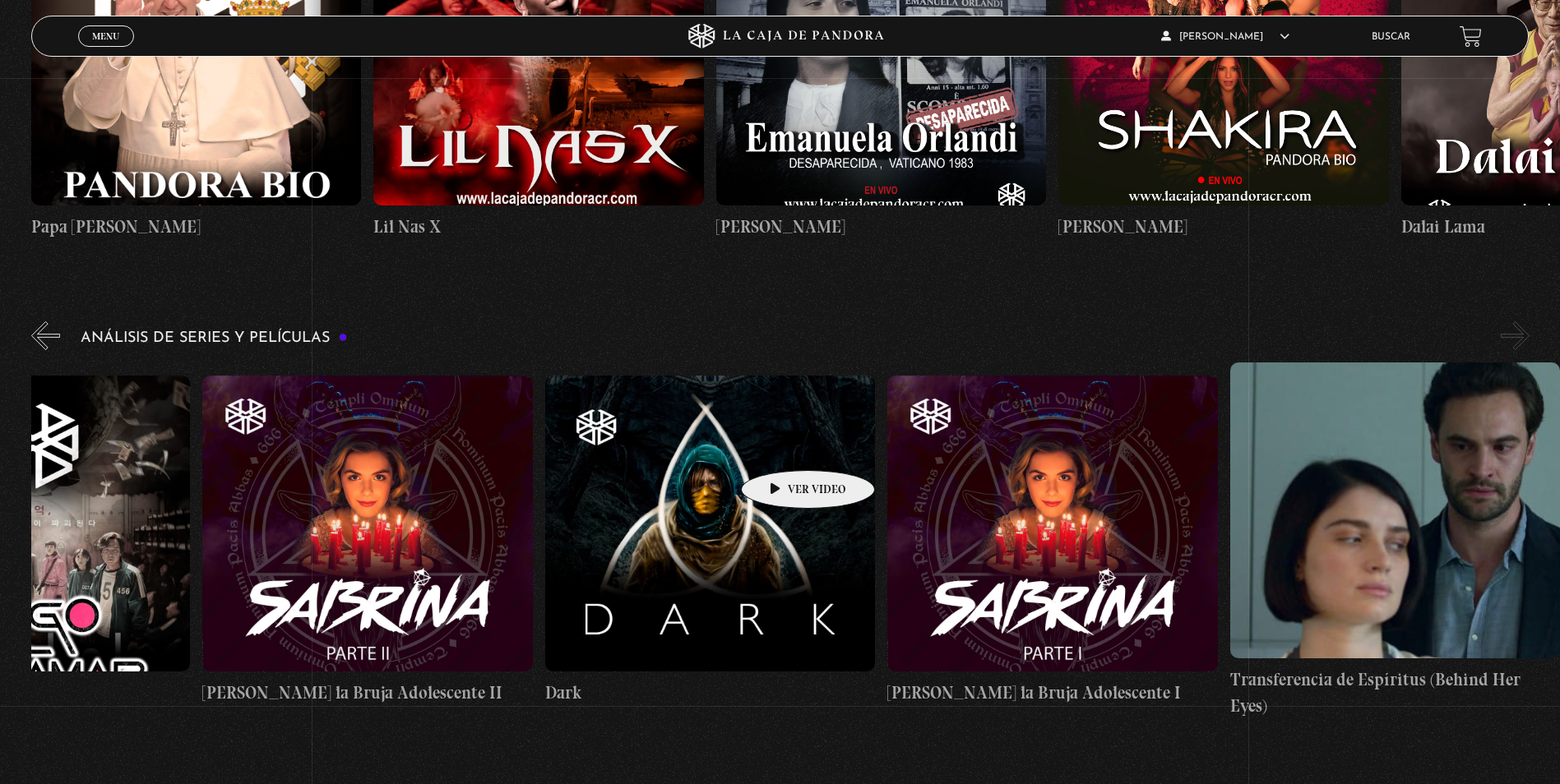
drag, startPoint x: 1331, startPoint y: 444, endPoint x: 782, endPoint y: 446, distance: 549.0
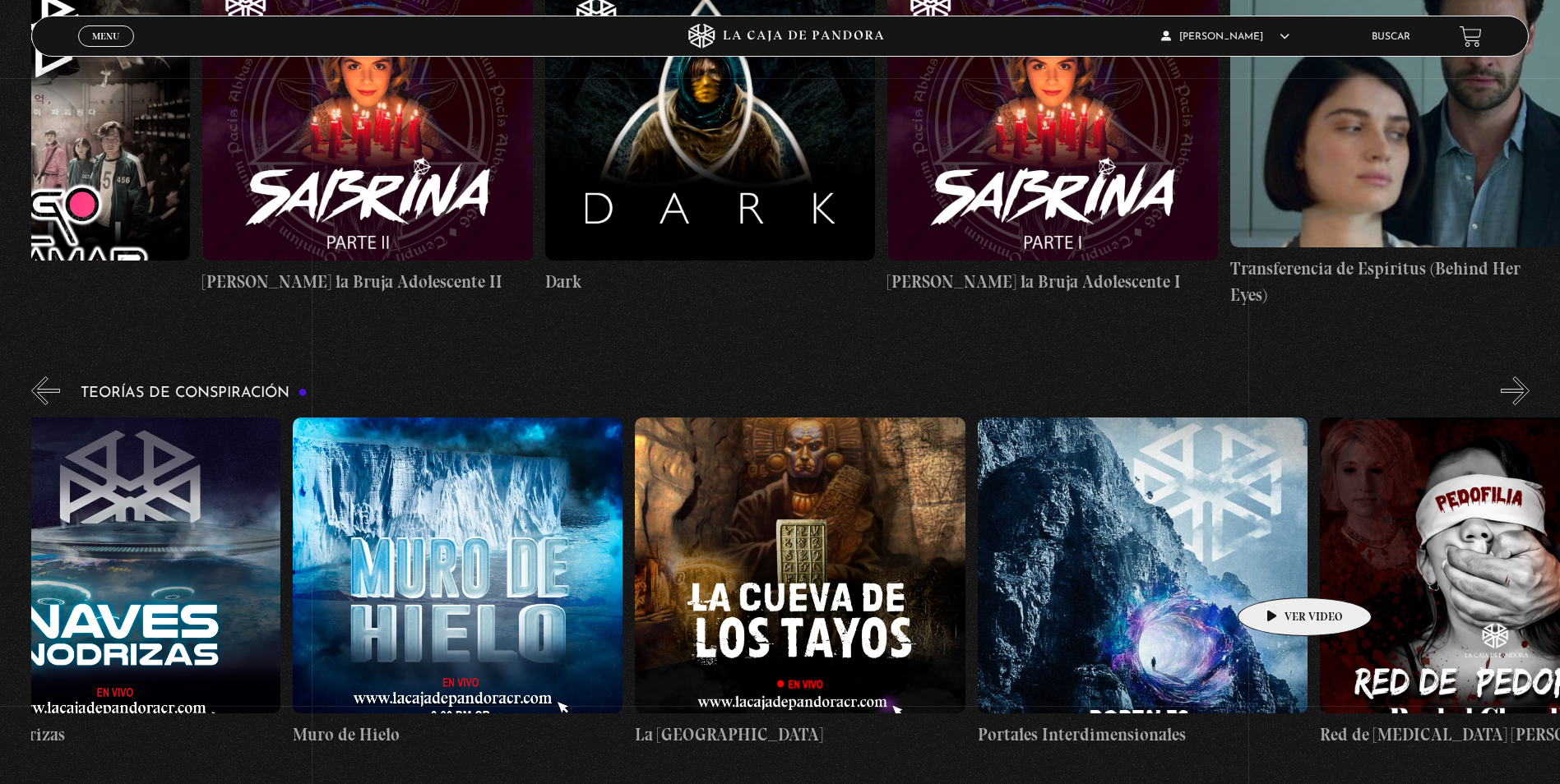
scroll to position [0, 856]
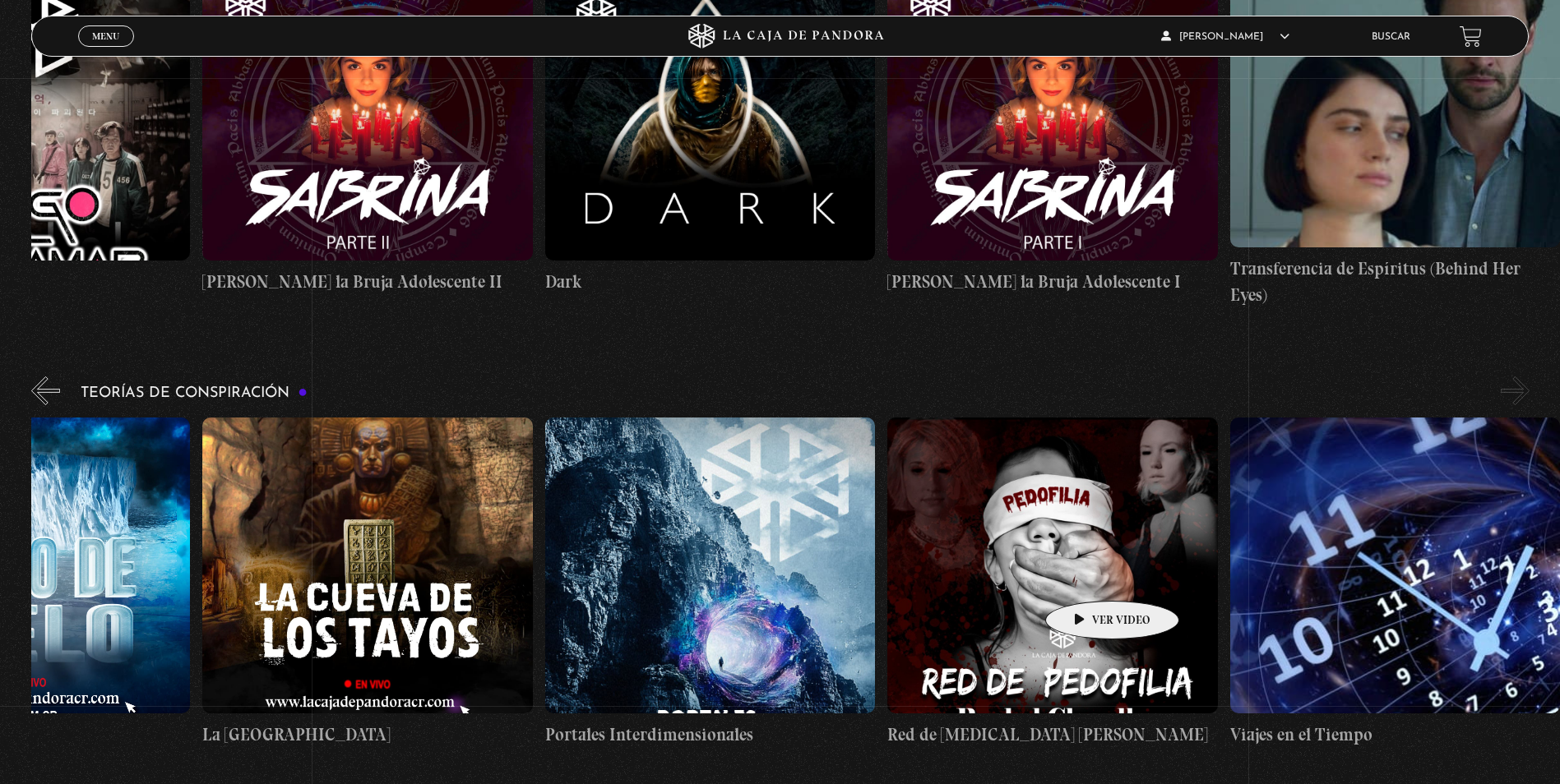
drag, startPoint x: 1306, startPoint y: 570, endPoint x: 1082, endPoint y: 576, distance: 224.1
click at [1082, 576] on div "Arca de la Alianza Desclasificado Naves Nodrizas Muro de Hielo La Cueva de los …" at bounding box center [374, 583] width 2397 height 331
drag, startPoint x: 1303, startPoint y: 583, endPoint x: 682, endPoint y: 569, distance: 621.2
click at [682, 569] on div "Arca de la Alianza Desclasificado Naves Nodrizas Muro de Hielo La Cueva de los …" at bounding box center [374, 583] width 2397 height 331
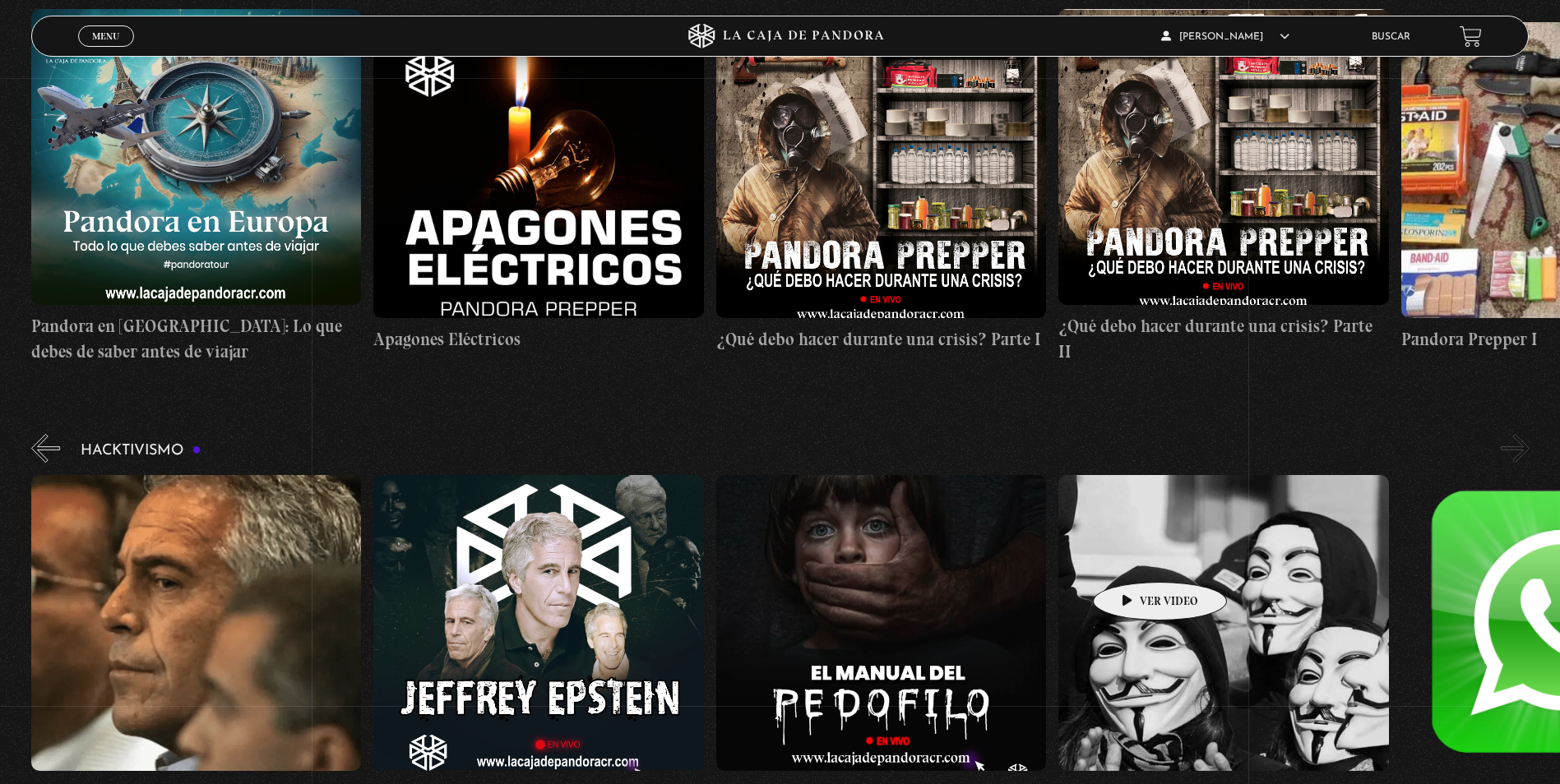
scroll to position [0, 171]
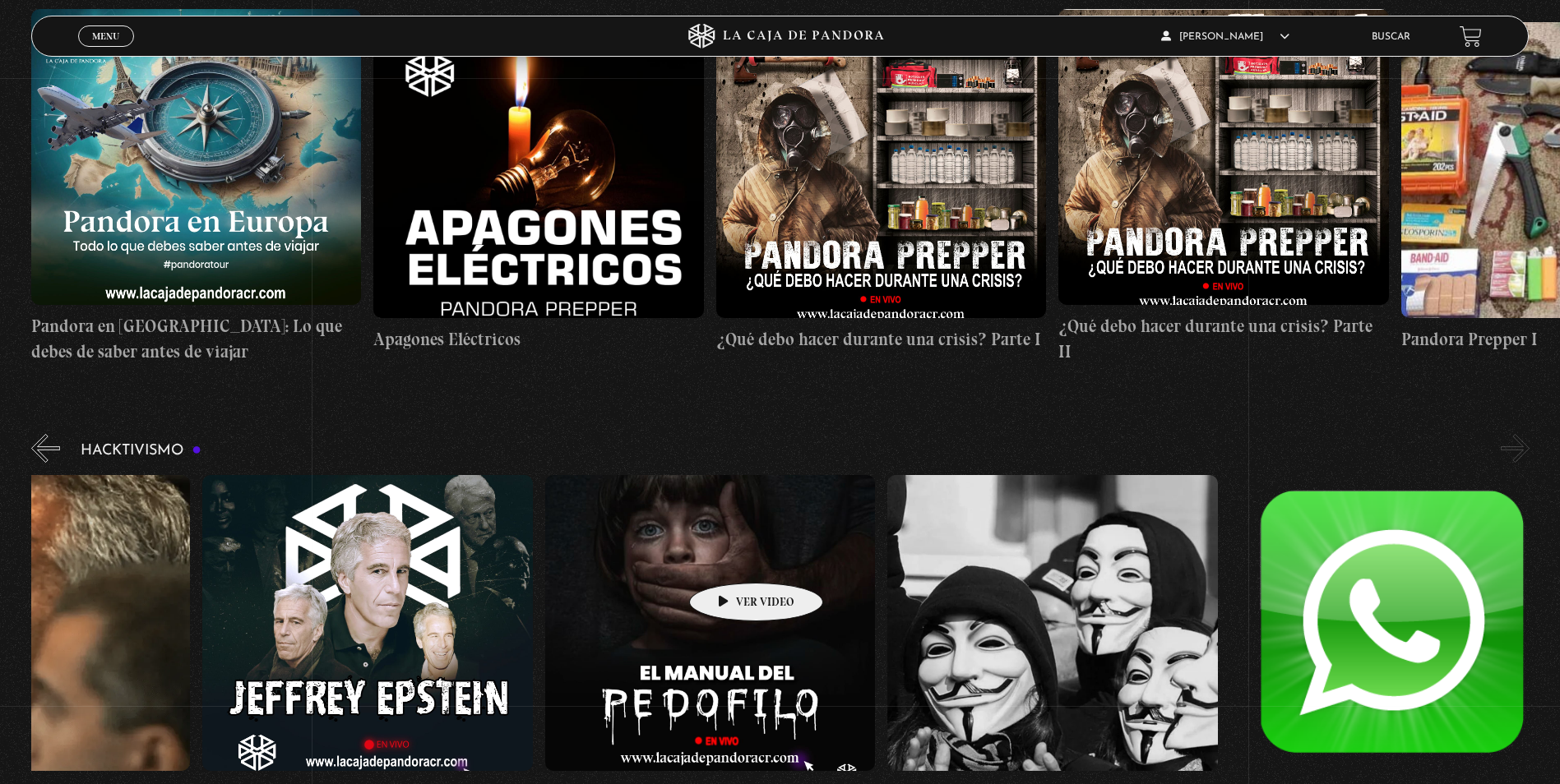
drag, startPoint x: 1179, startPoint y: 559, endPoint x: 720, endPoint y: 560, distance: 459.0
click at [720, 560] on div "Jeffrey Epstein – Conversatorio Jeffrey Epstein El Manual del Pedófilo Hacktivi…" at bounding box center [715, 640] width 1712 height 331
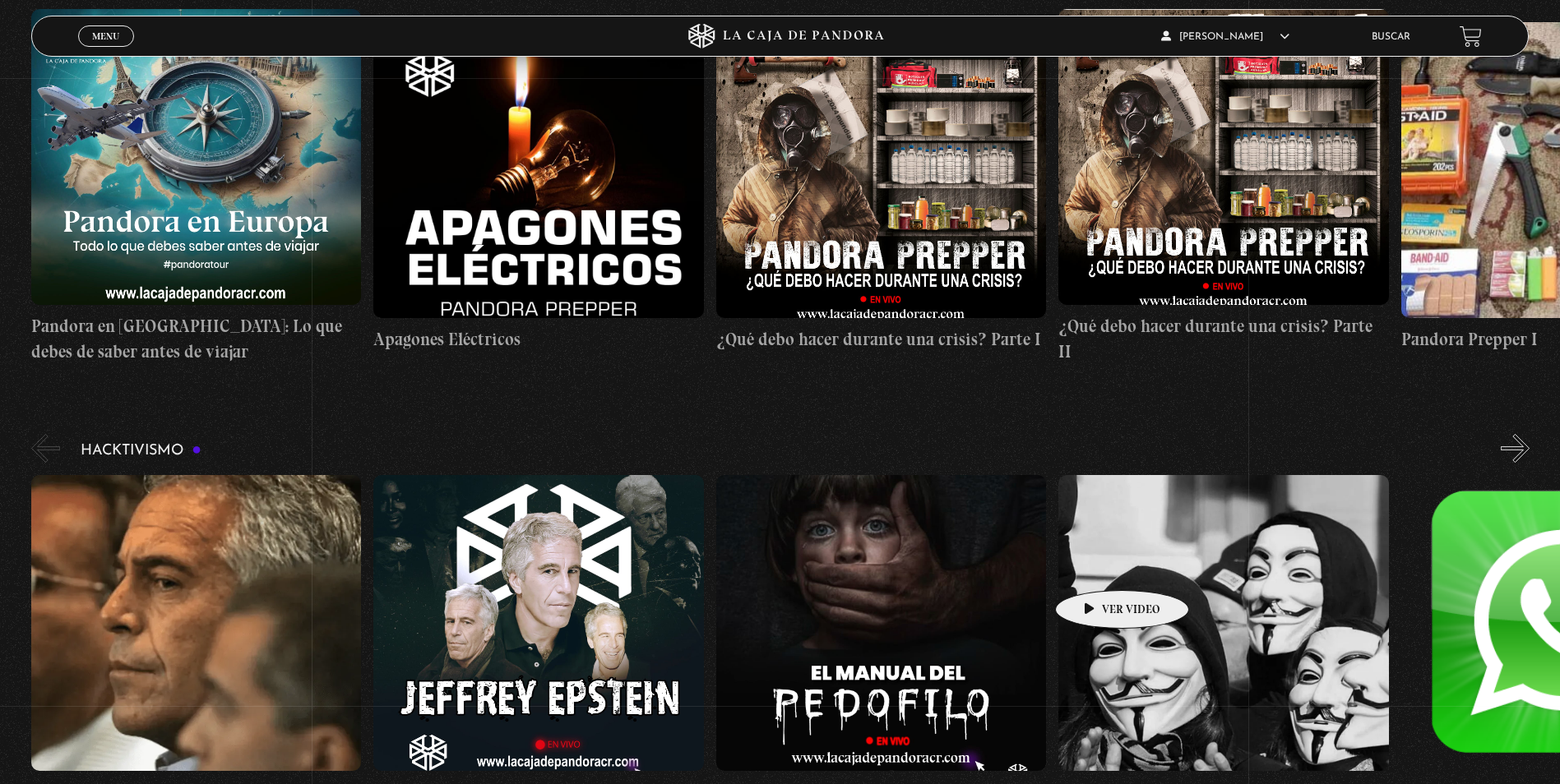
drag, startPoint x: 674, startPoint y: 566, endPoint x: 1367, endPoint y: 566, distance: 693.0
click at [1360, 566] on div "Jeffrey Epstein – Conversatorio Jeffrey Epstein El Manual del Pedófilo Hacktivi…" at bounding box center [887, 640] width 1712 height 331
